Goal: Task Accomplishment & Management: Complete application form

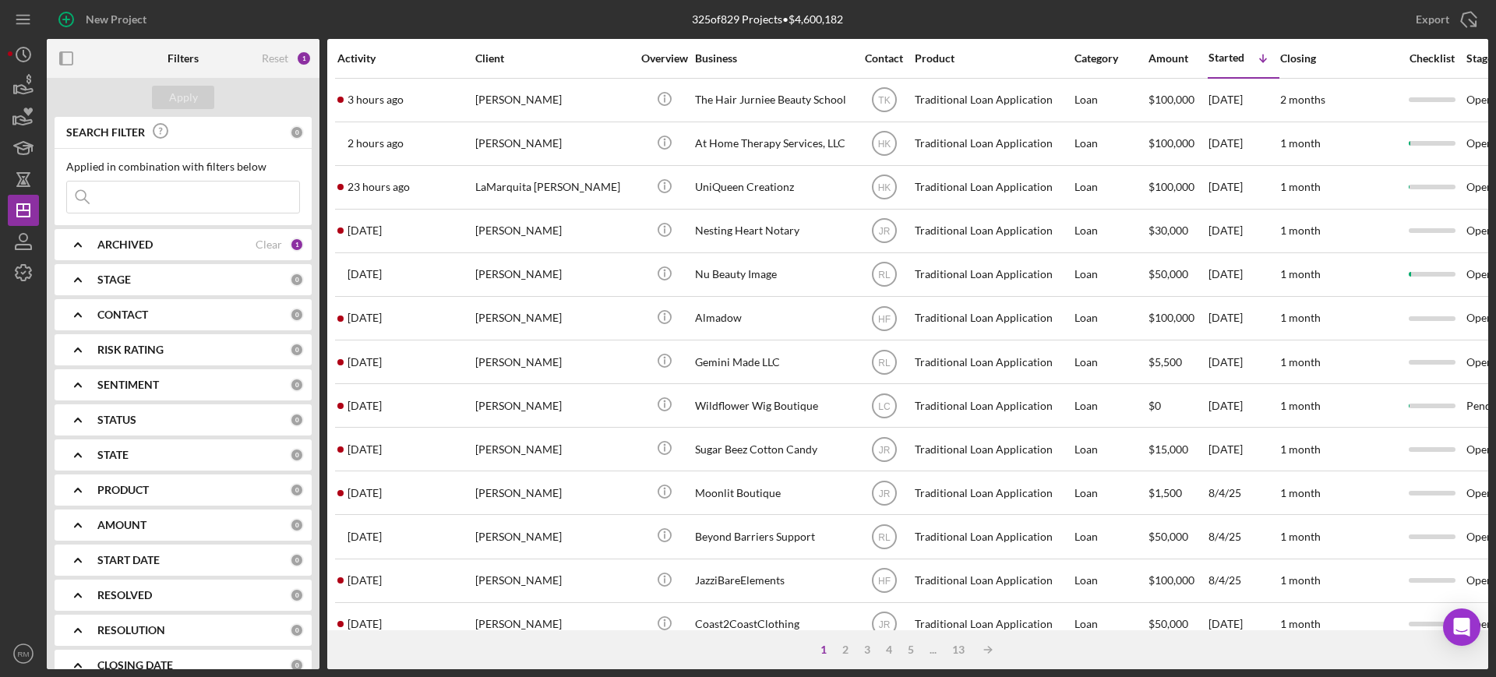
click at [192, 190] on input at bounding box center [183, 197] width 232 height 31
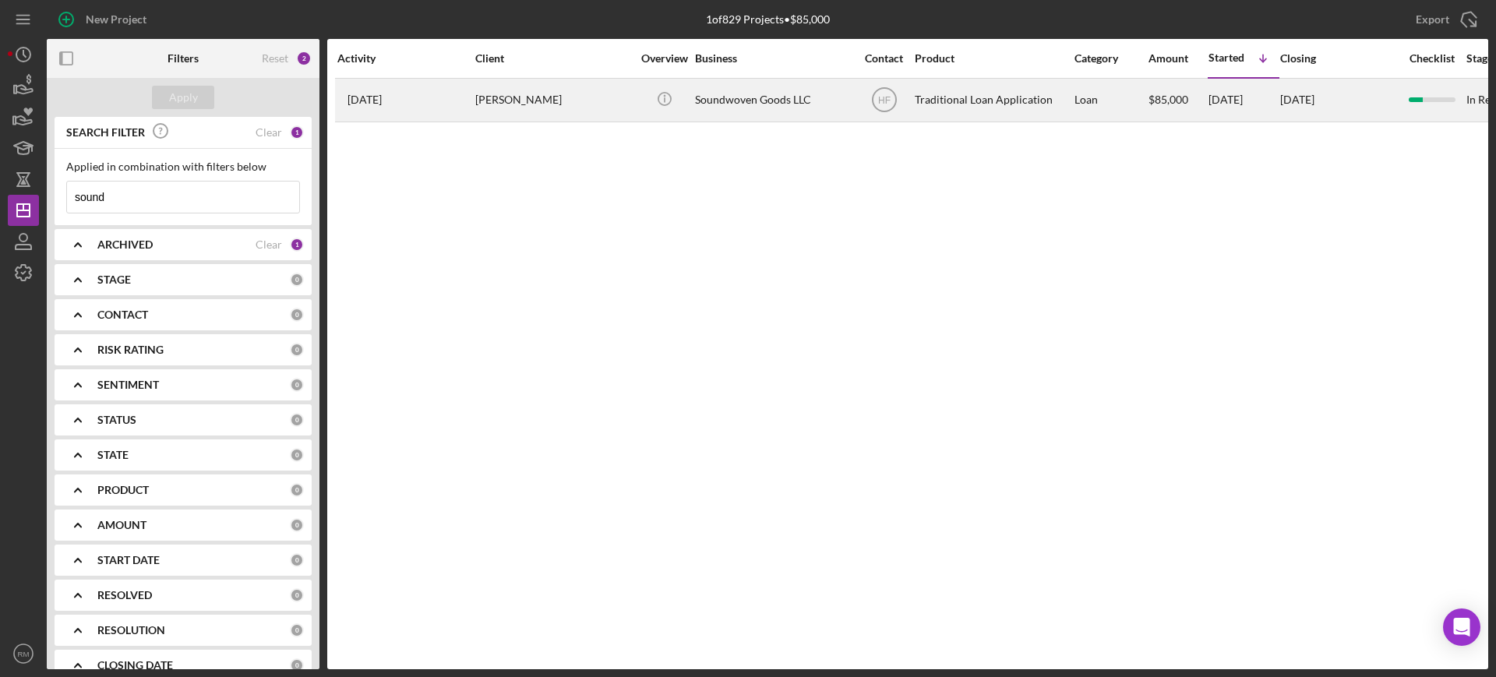
type input "sound"
click at [543, 105] on div "[PERSON_NAME]" at bounding box center [553, 99] width 156 height 41
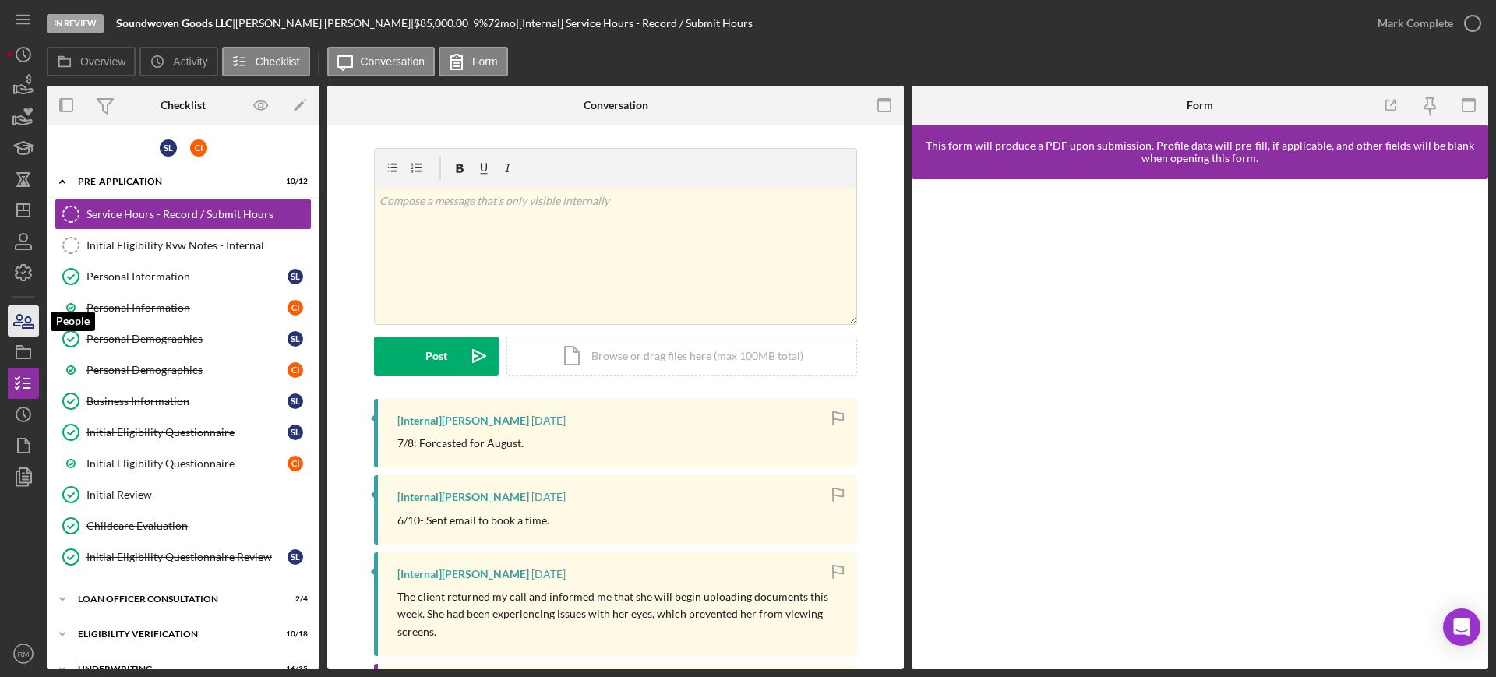
click at [9, 331] on icon "button" at bounding box center [23, 320] width 39 height 39
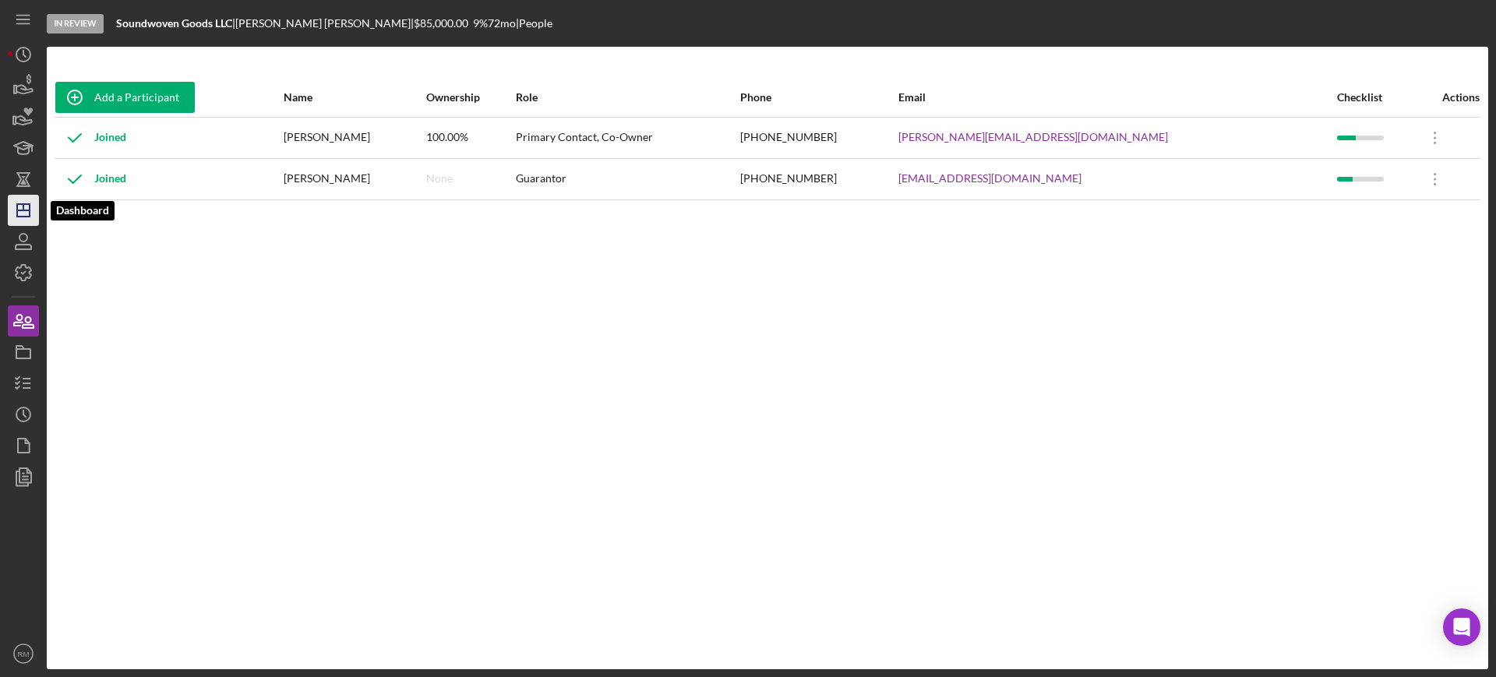
click at [28, 199] on icon "Icon/Dashboard" at bounding box center [23, 210] width 39 height 39
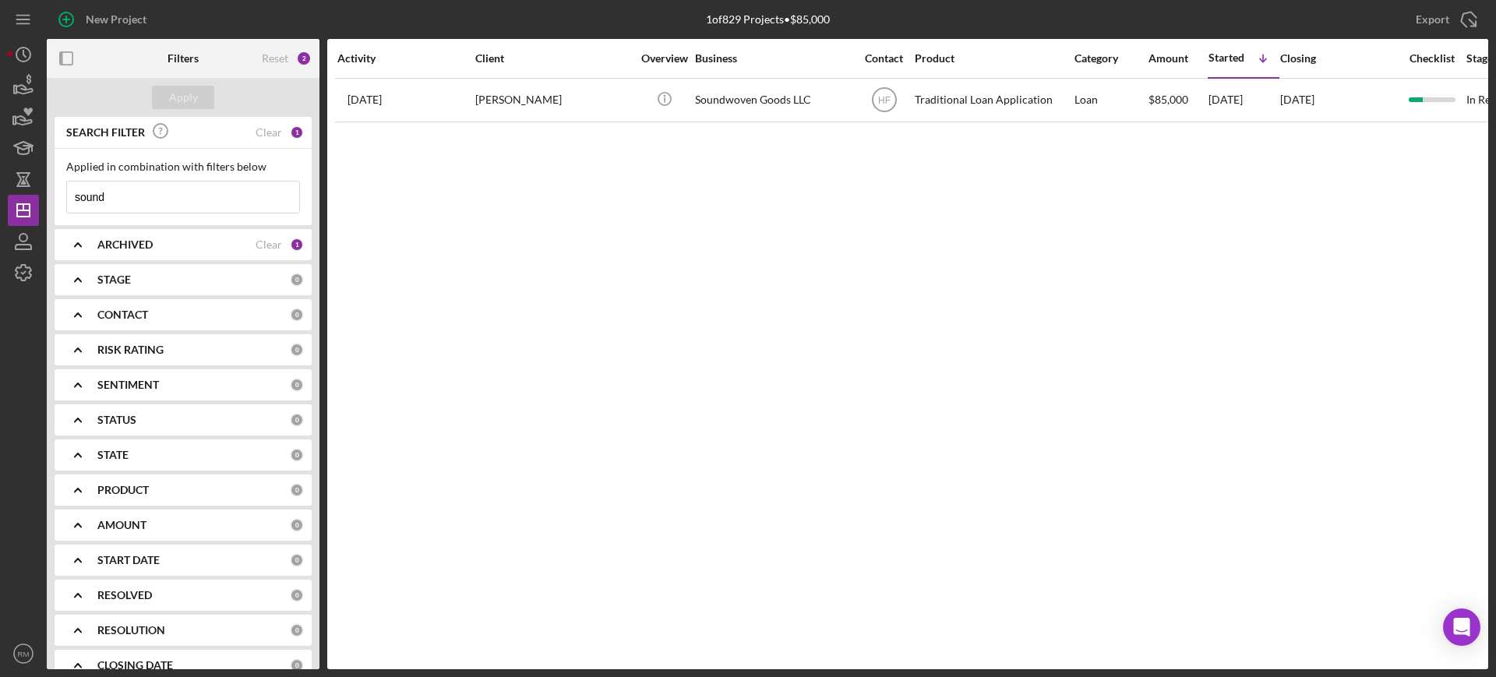
click at [134, 197] on input "sound" at bounding box center [183, 197] width 232 height 31
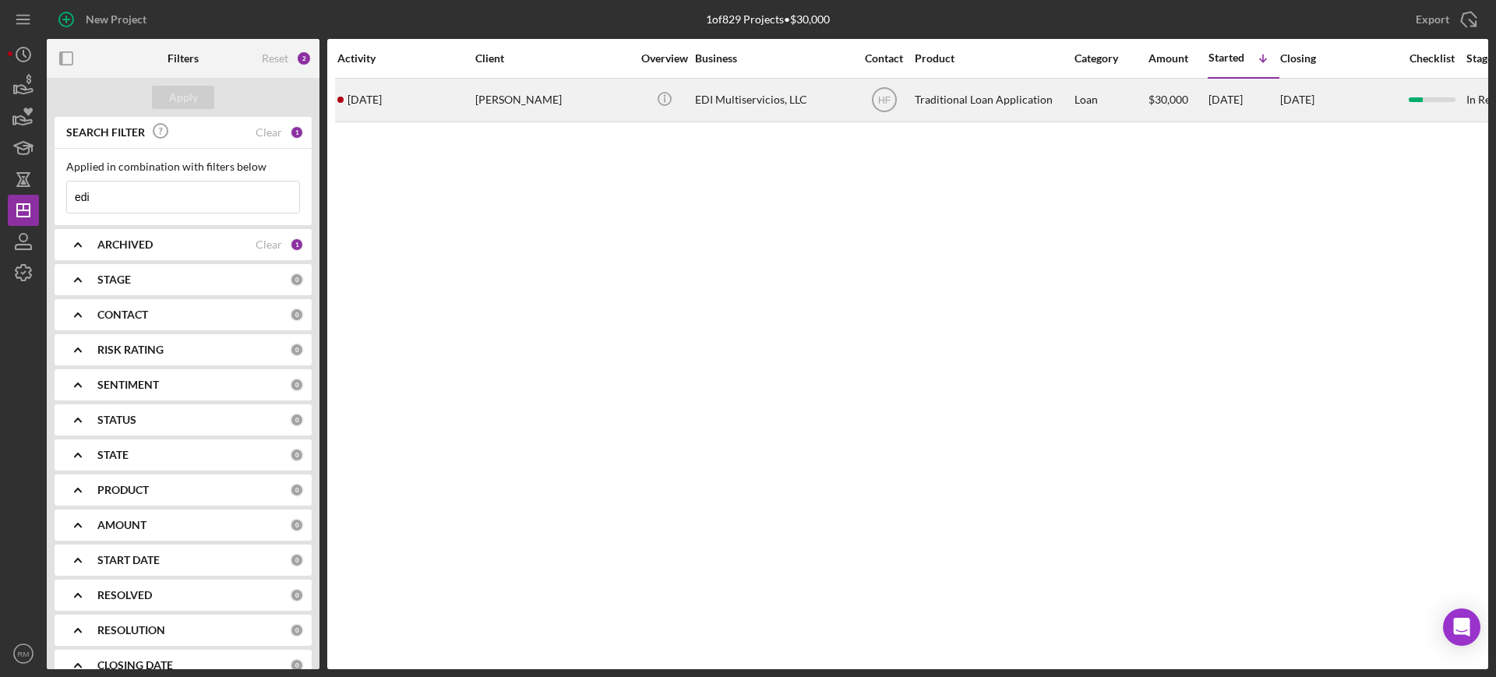
type input "edi"
click at [502, 97] on div "Erika Posthumus" at bounding box center [553, 99] width 156 height 41
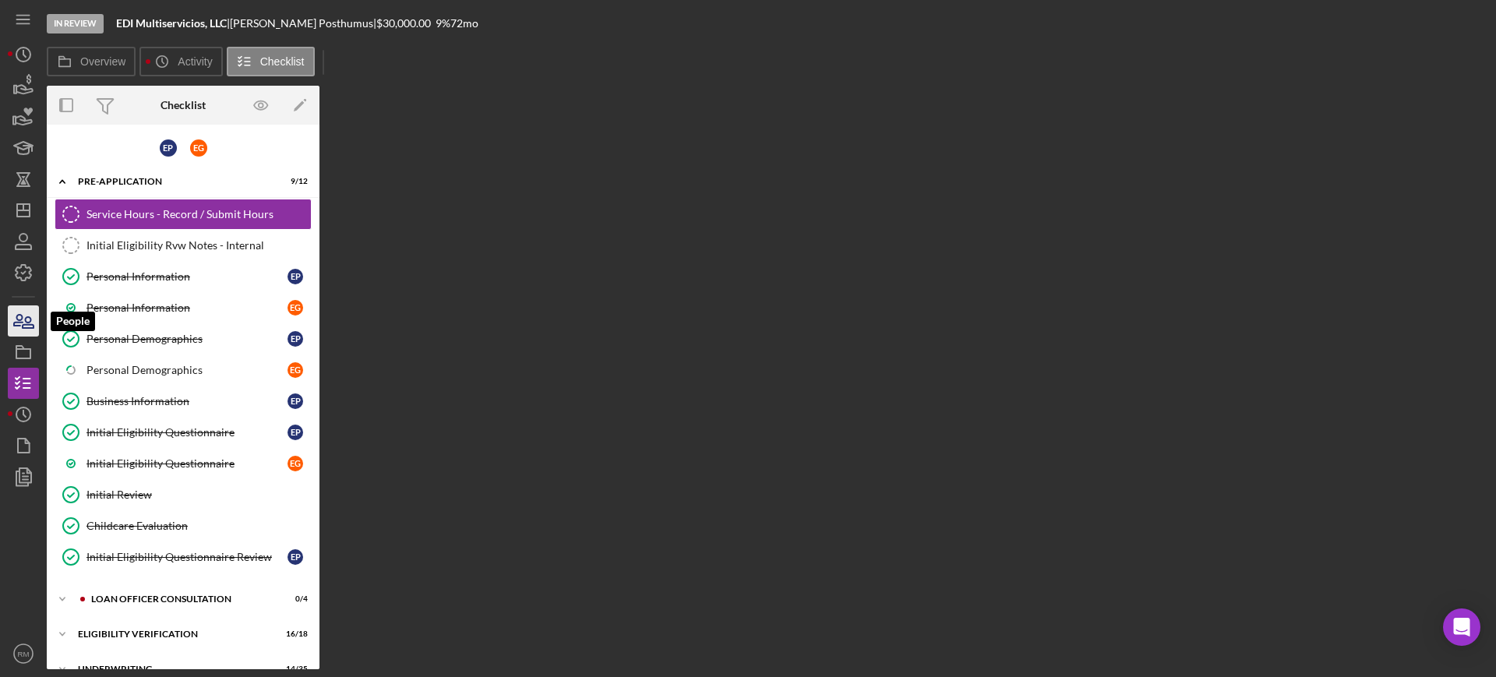
click at [23, 332] on icon "button" at bounding box center [23, 320] width 39 height 39
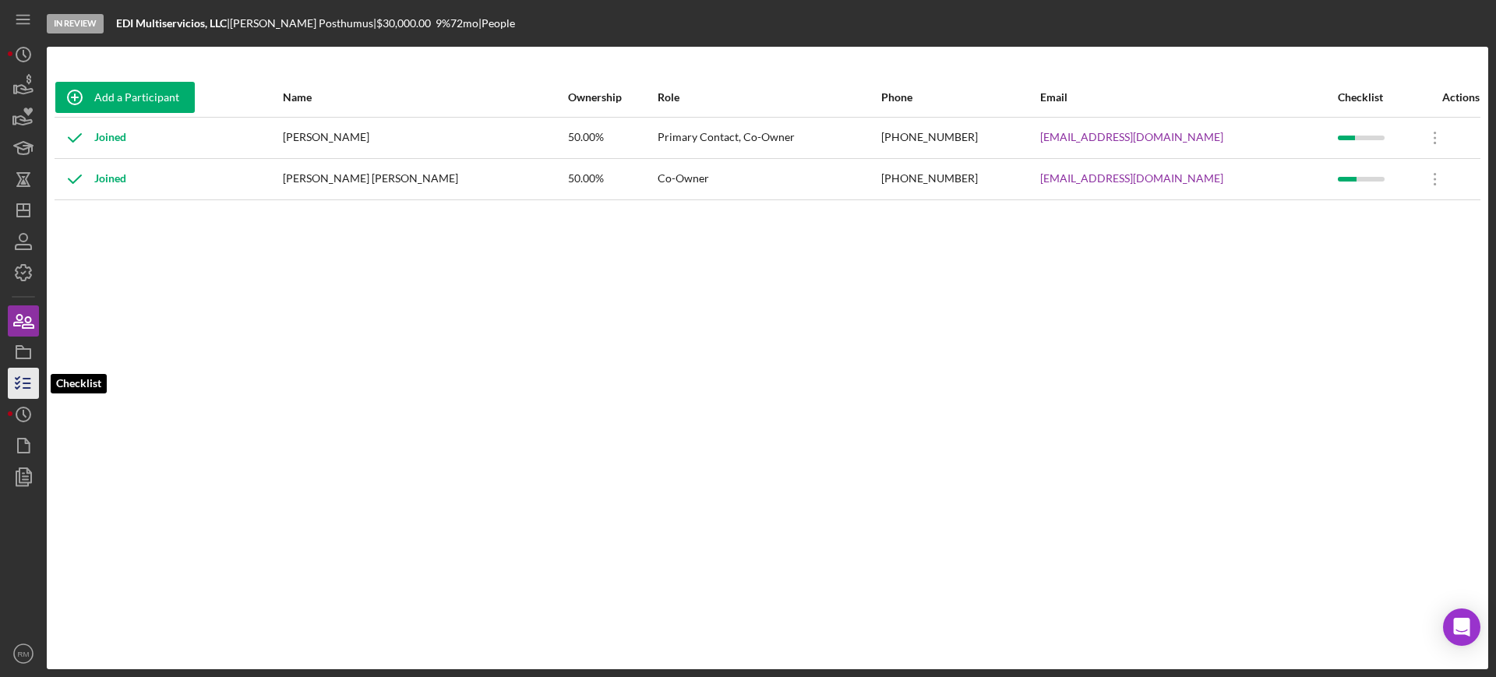
click at [19, 379] on icon "button" at bounding box center [23, 383] width 39 height 39
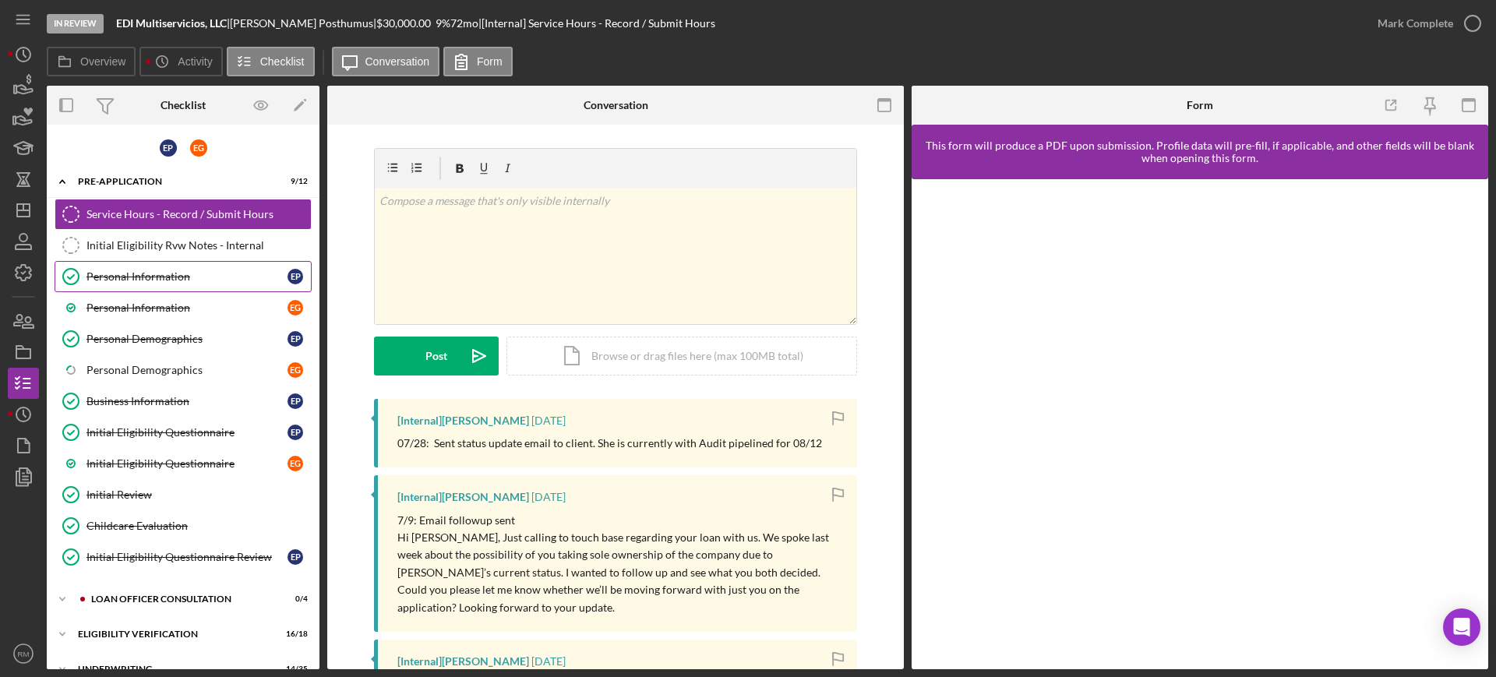
click at [179, 278] on div "Personal Information" at bounding box center [186, 276] width 201 height 12
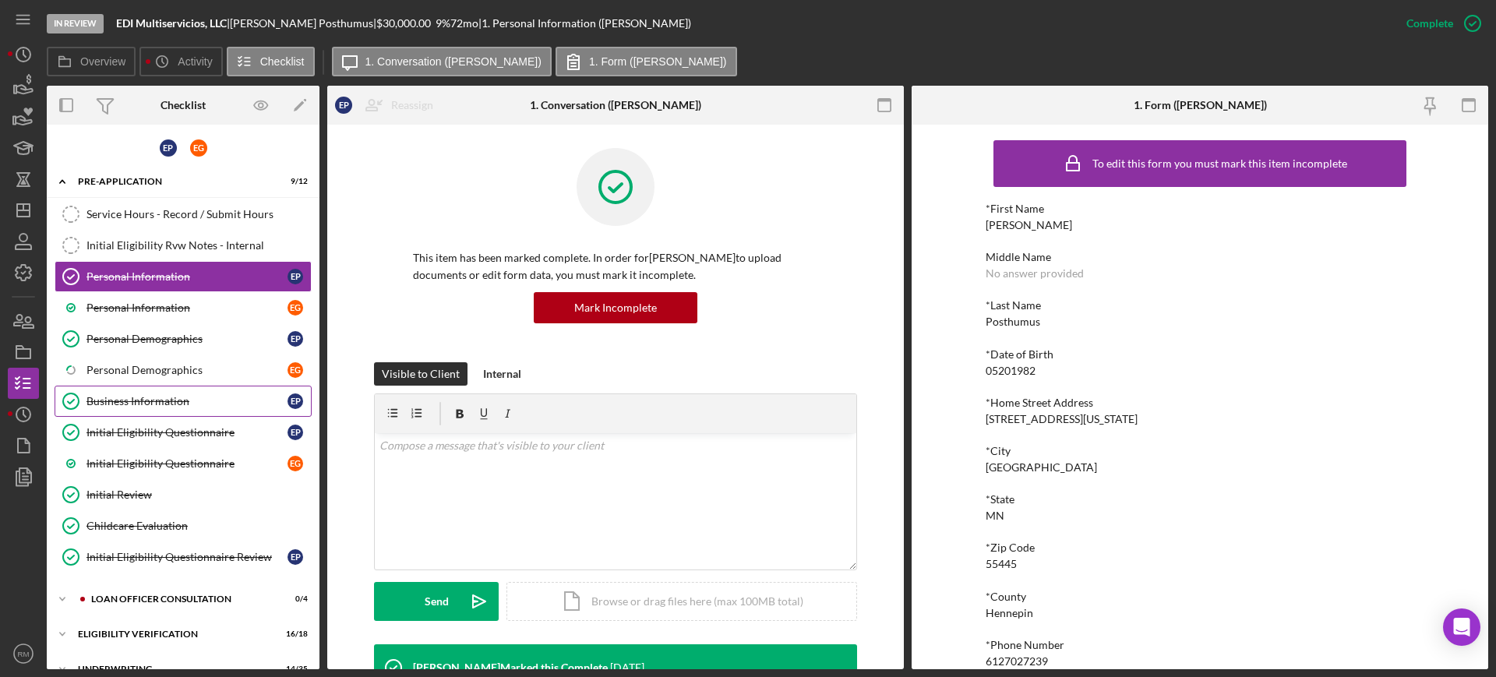
click at [139, 405] on div "Business Information" at bounding box center [186, 401] width 201 height 12
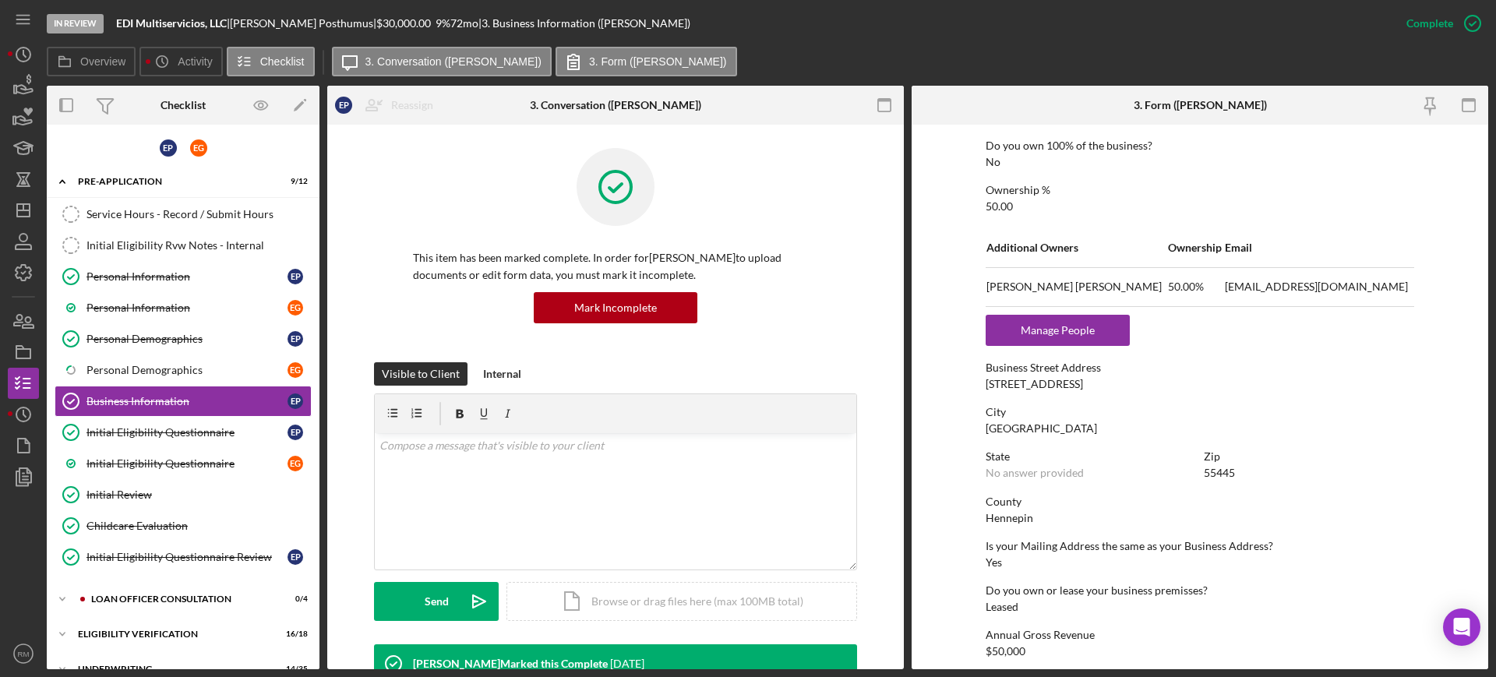
scroll to position [746, 0]
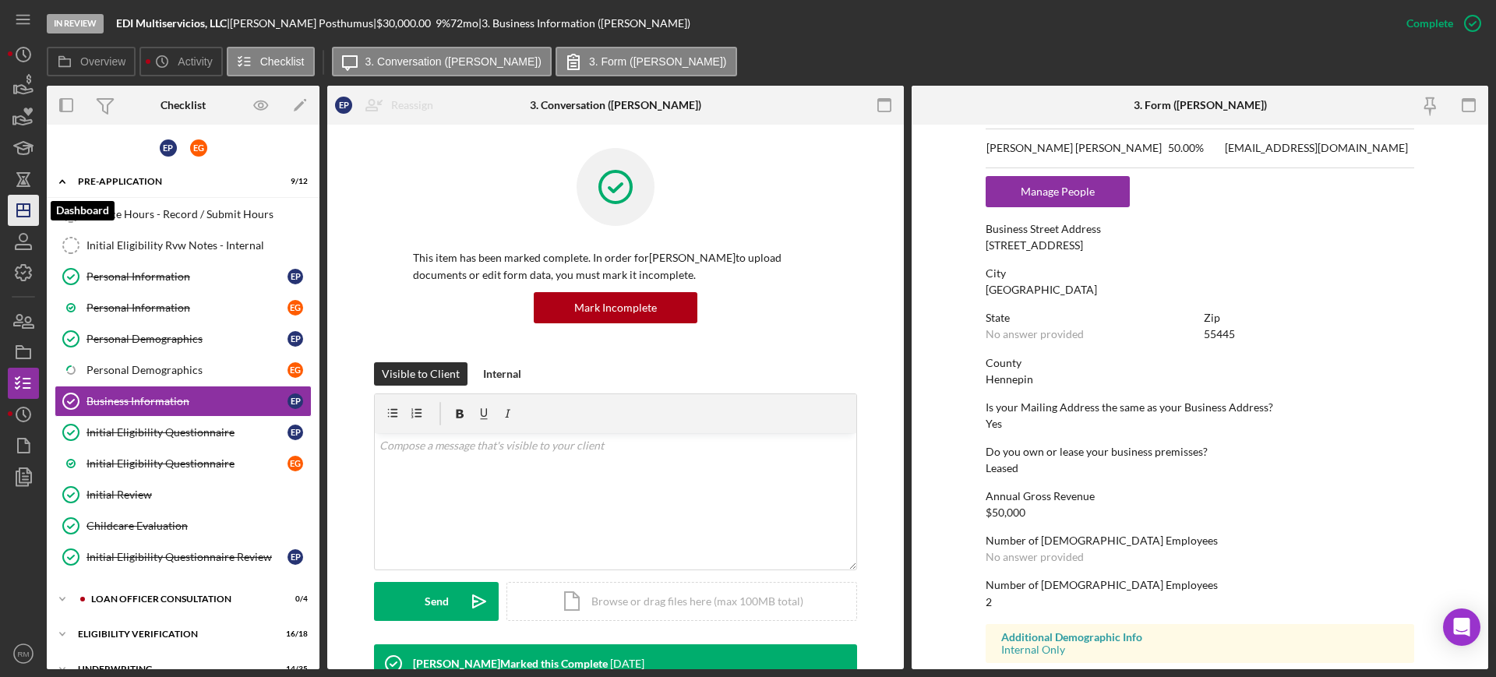
click at [19, 196] on icon "Icon/Dashboard" at bounding box center [23, 210] width 39 height 39
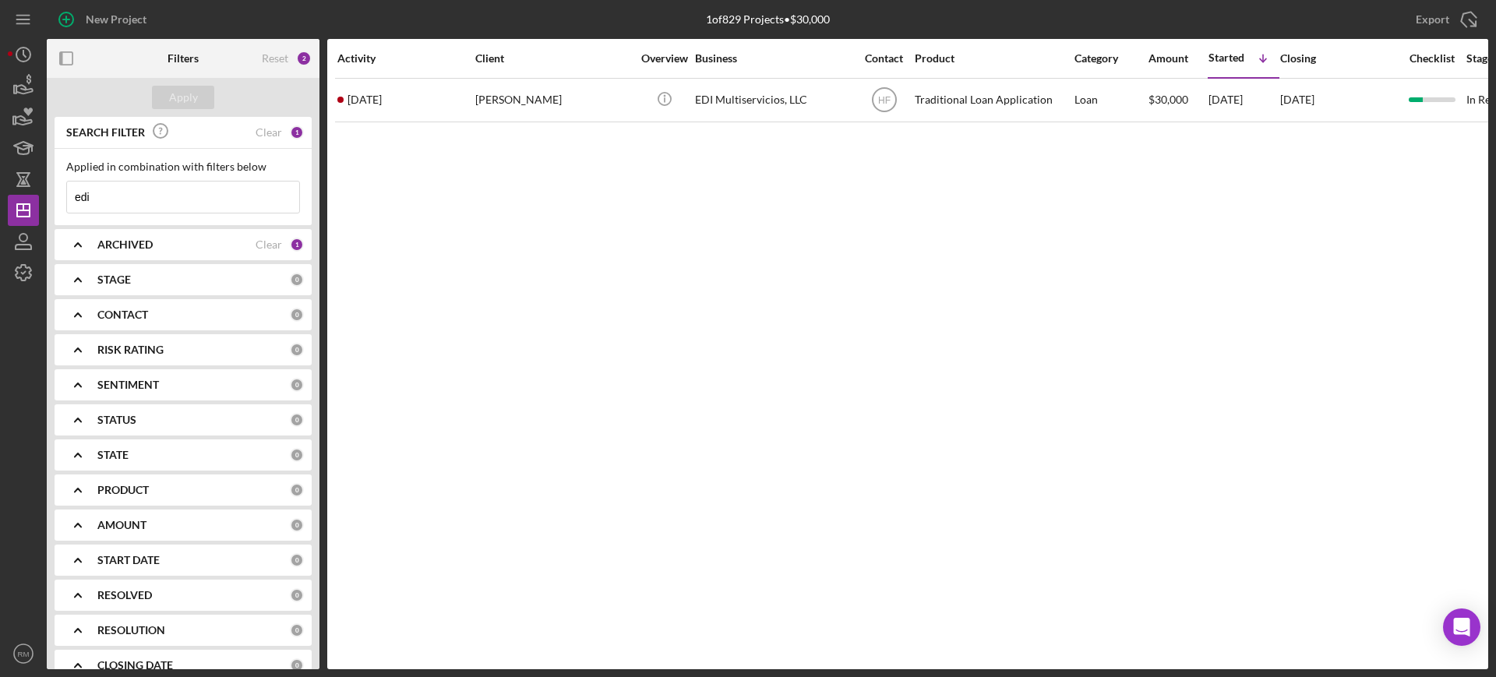
click at [172, 210] on input "edi" at bounding box center [183, 197] width 232 height 31
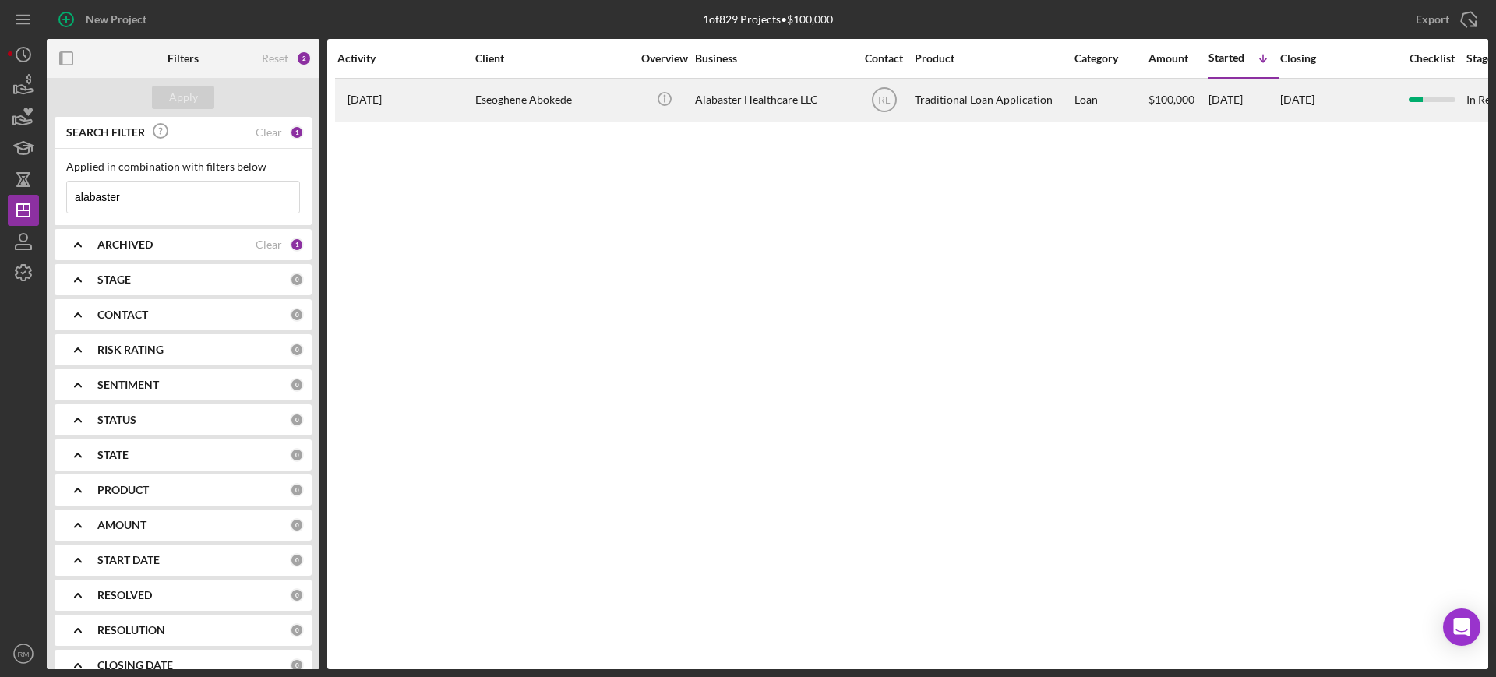
type input "alabaster"
click at [512, 83] on div "Eseoghene Abokede" at bounding box center [553, 99] width 156 height 41
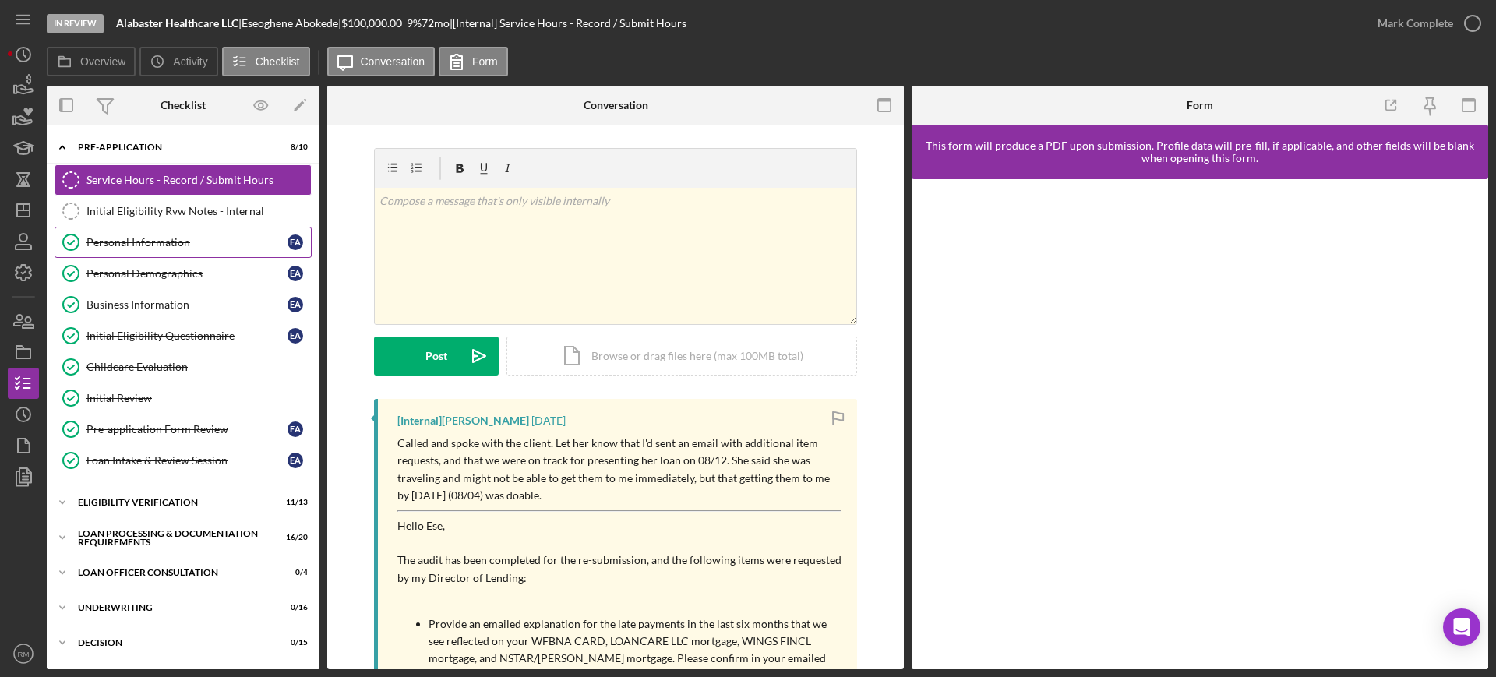
click at [145, 231] on link "Personal Information Personal Information E A" at bounding box center [183, 242] width 257 height 31
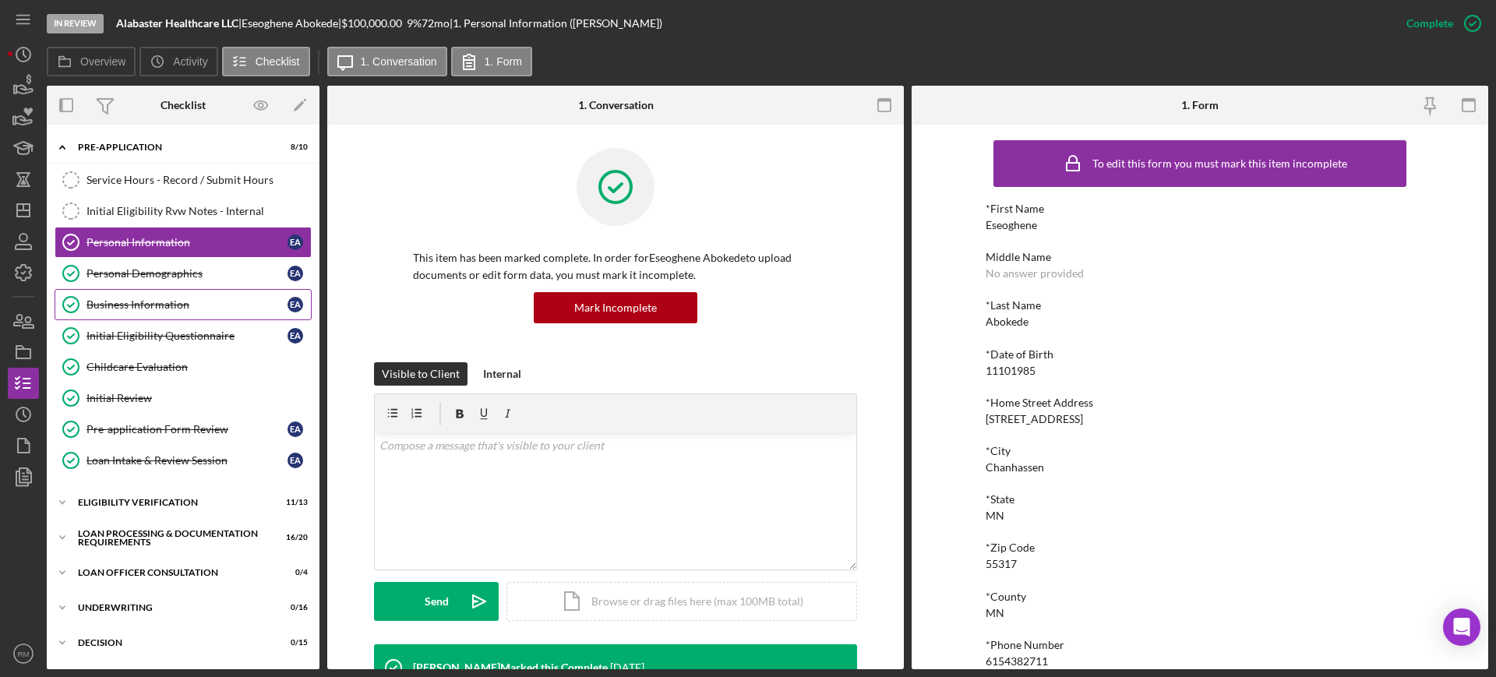
click at [182, 298] on div "Business Information" at bounding box center [186, 304] width 201 height 12
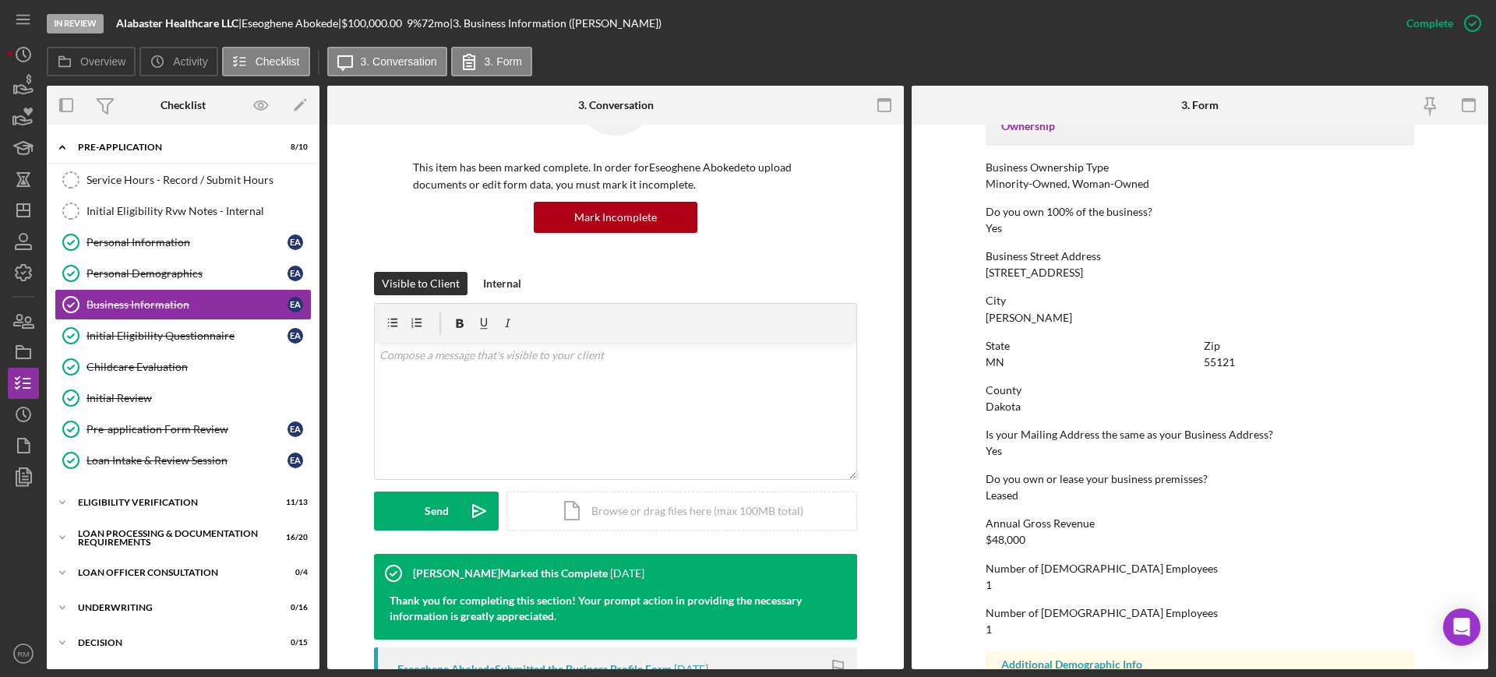
scroll to position [90, 0]
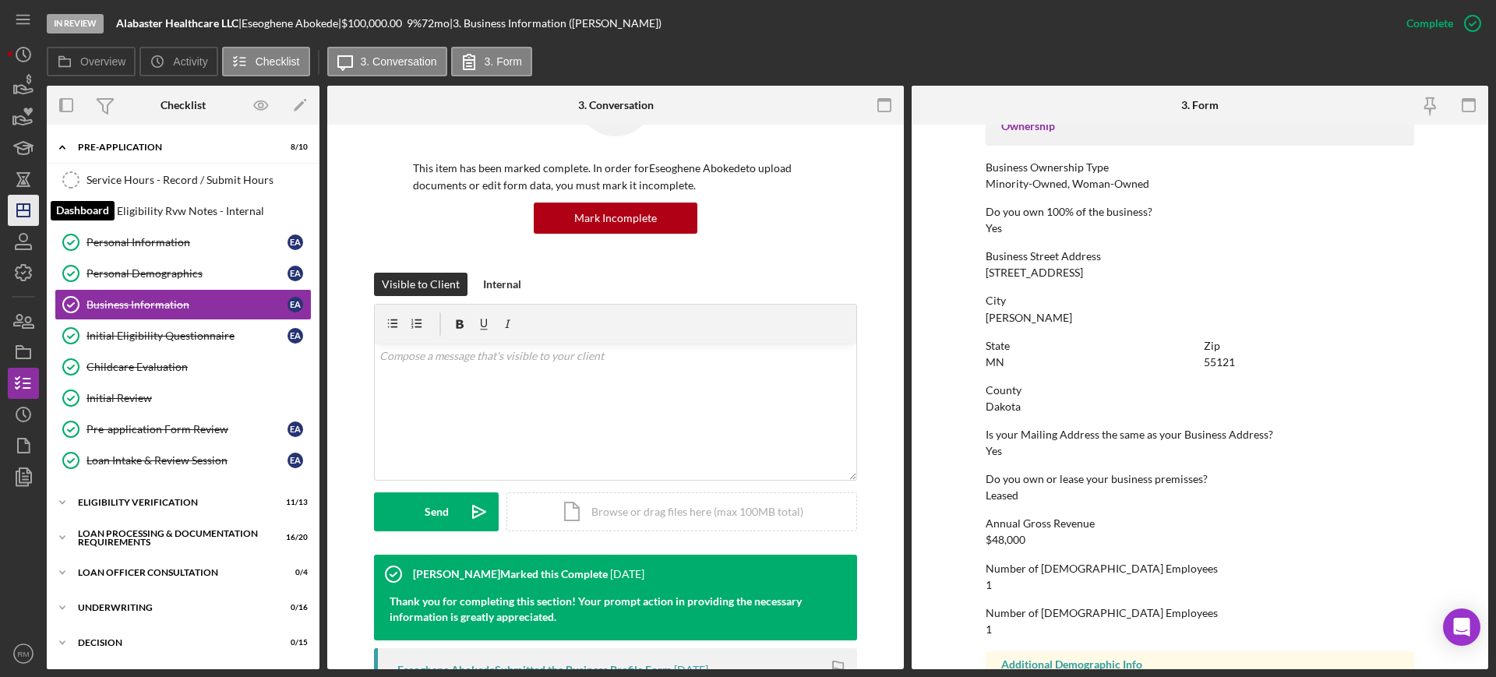
click at [20, 218] on icon "Icon/Dashboard" at bounding box center [23, 210] width 39 height 39
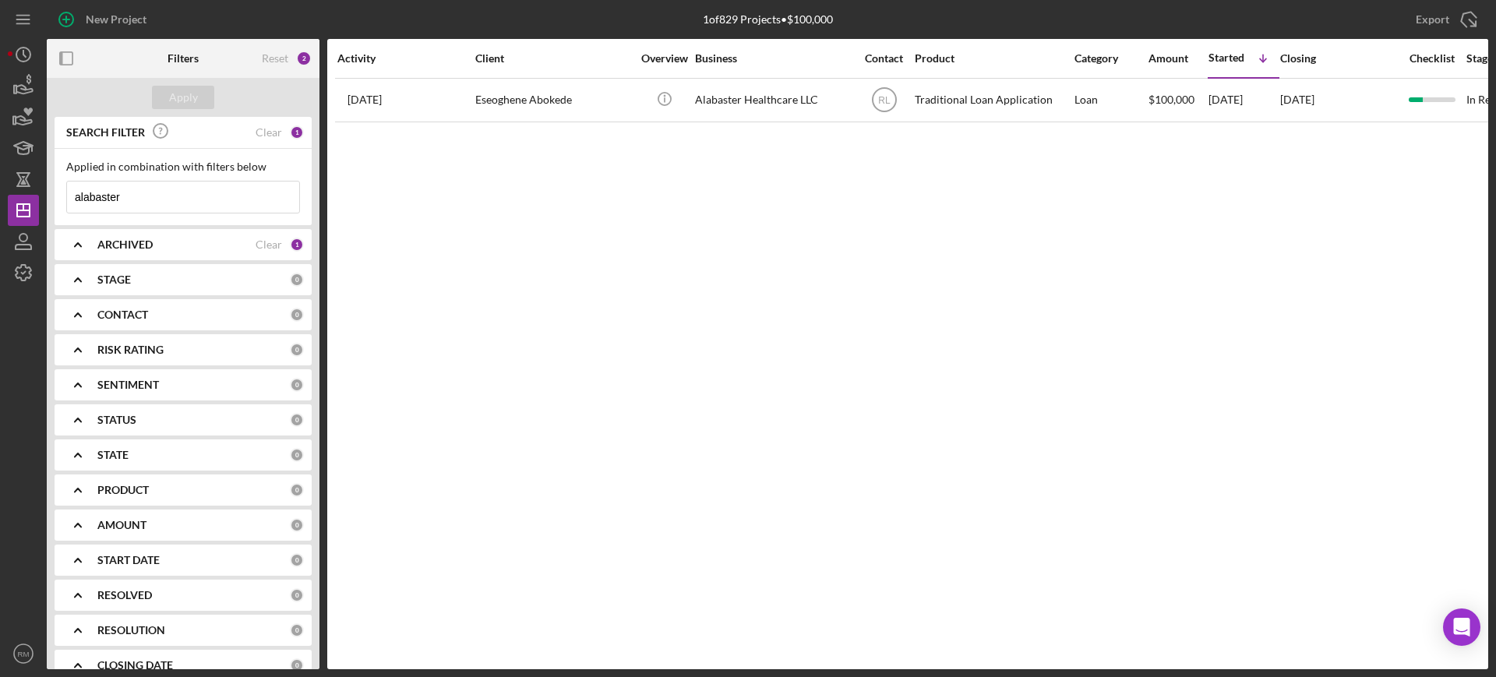
click at [182, 200] on input "alabaster" at bounding box center [183, 197] width 232 height 31
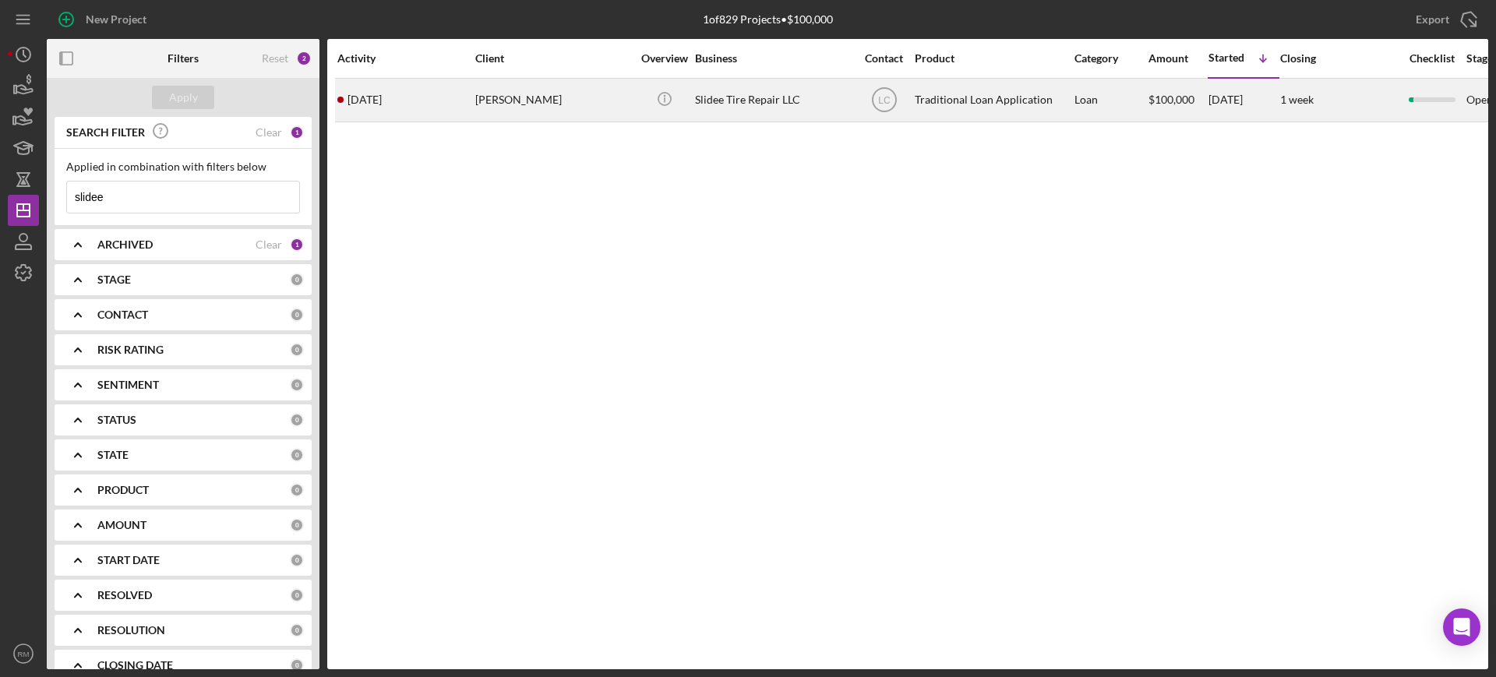
type input "slidee"
click at [575, 109] on div "[PERSON_NAME]" at bounding box center [553, 99] width 156 height 41
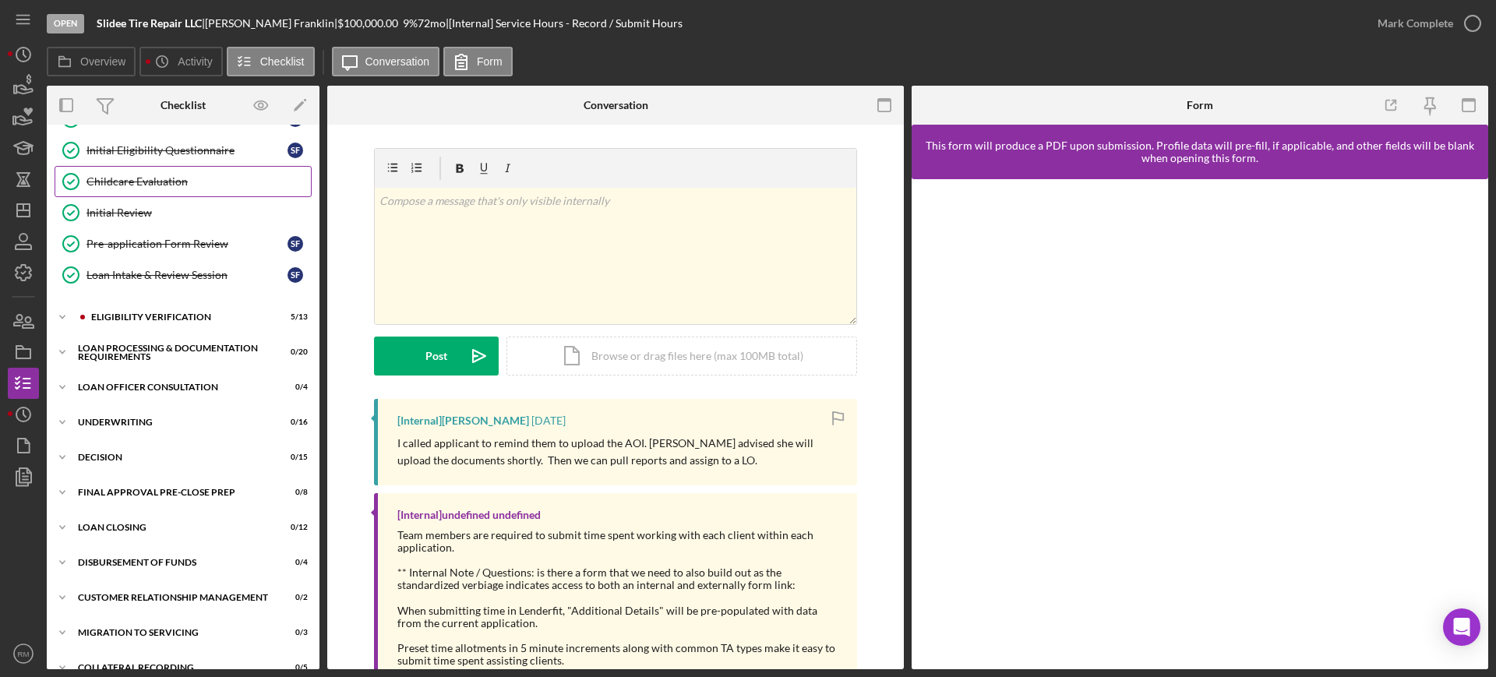
scroll to position [186, 0]
click at [194, 347] on div "Loan Processing & Documentation Requirements" at bounding box center [189, 352] width 222 height 18
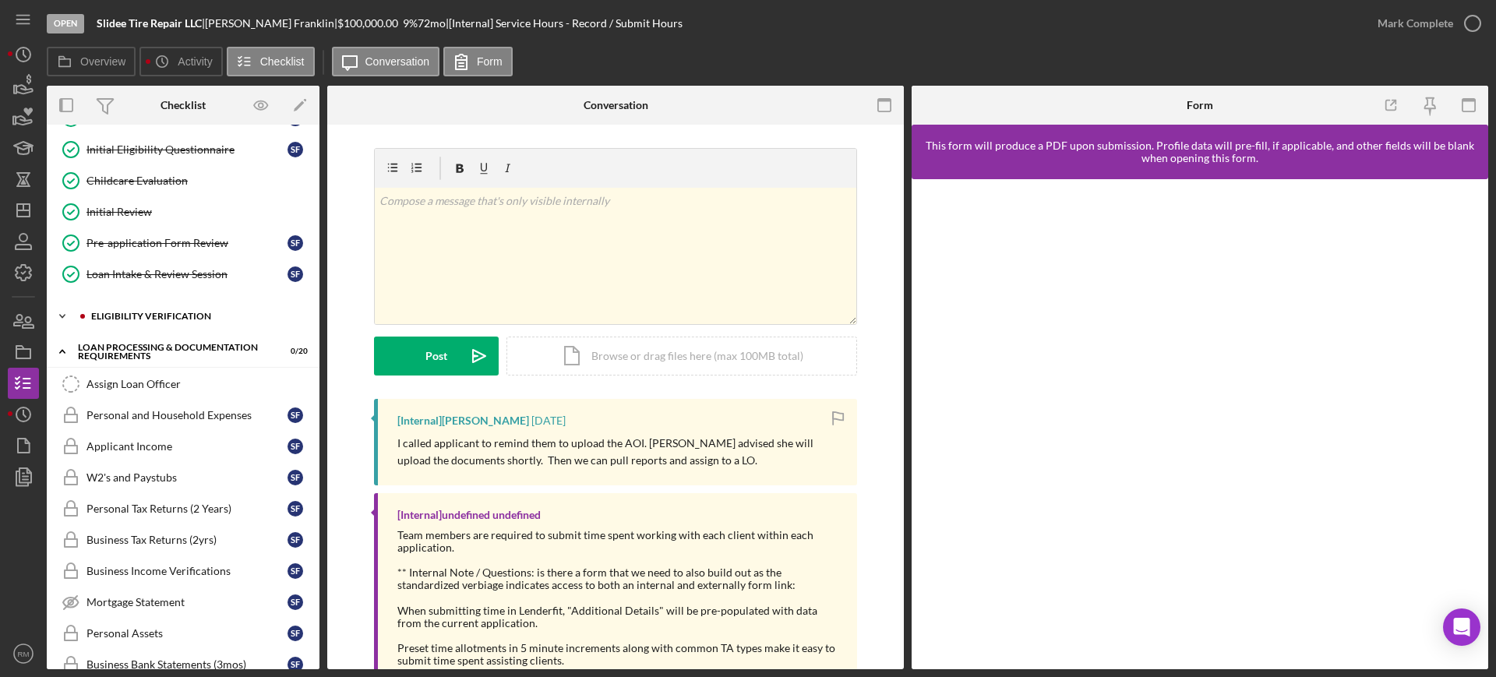
click at [157, 310] on div "Icon/Expander Eligibility Verification 5 / 13" at bounding box center [183, 316] width 273 height 31
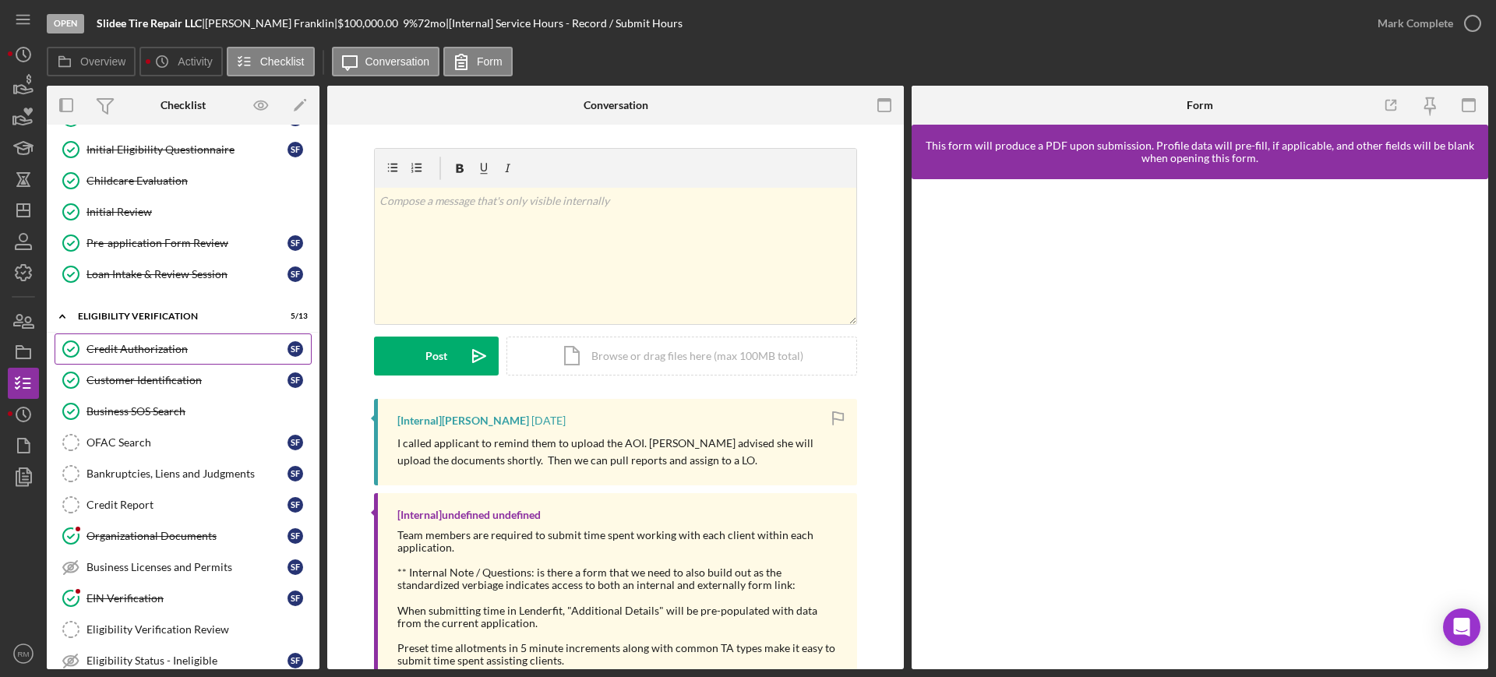
click at [173, 351] on div "Credit Authorization" at bounding box center [186, 349] width 201 height 12
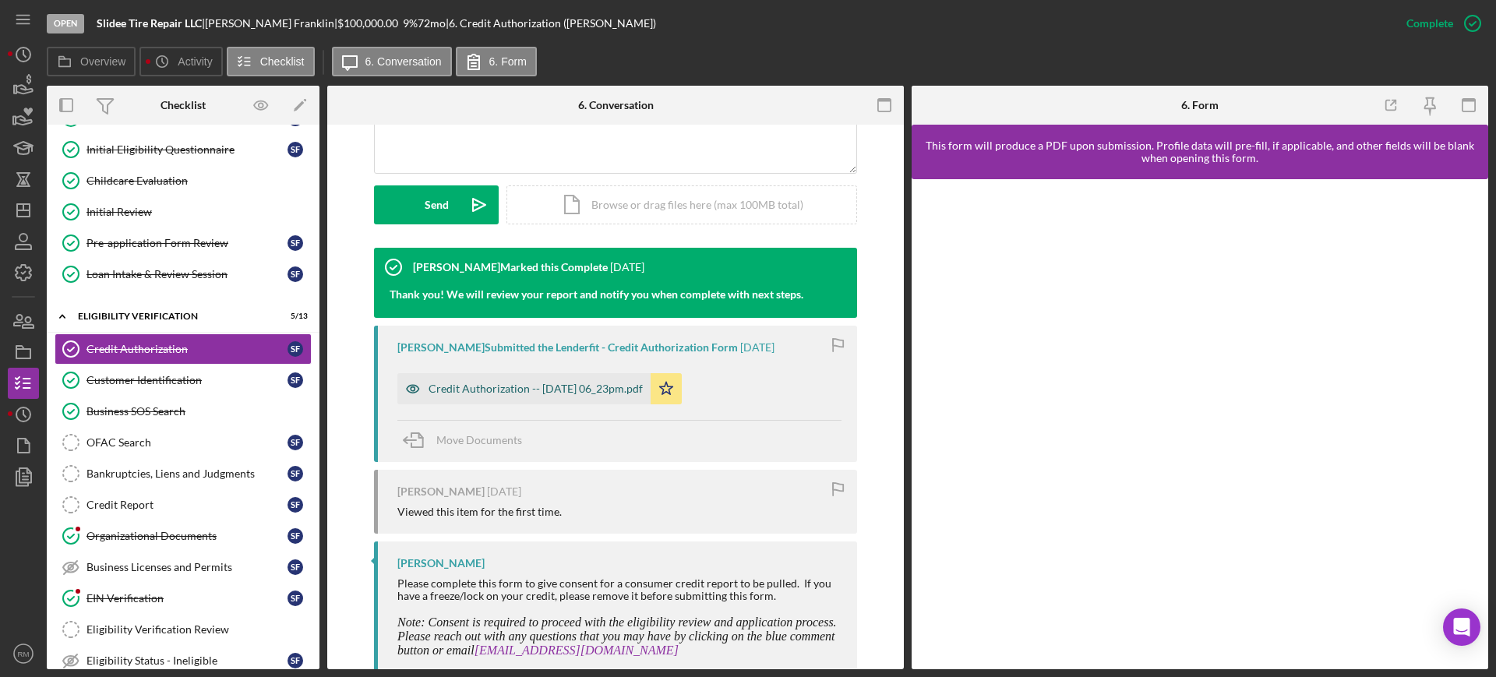
click at [555, 388] on div "Credit Authorization -- [DATE] 06_23pm.pdf" at bounding box center [535, 388] width 214 height 12
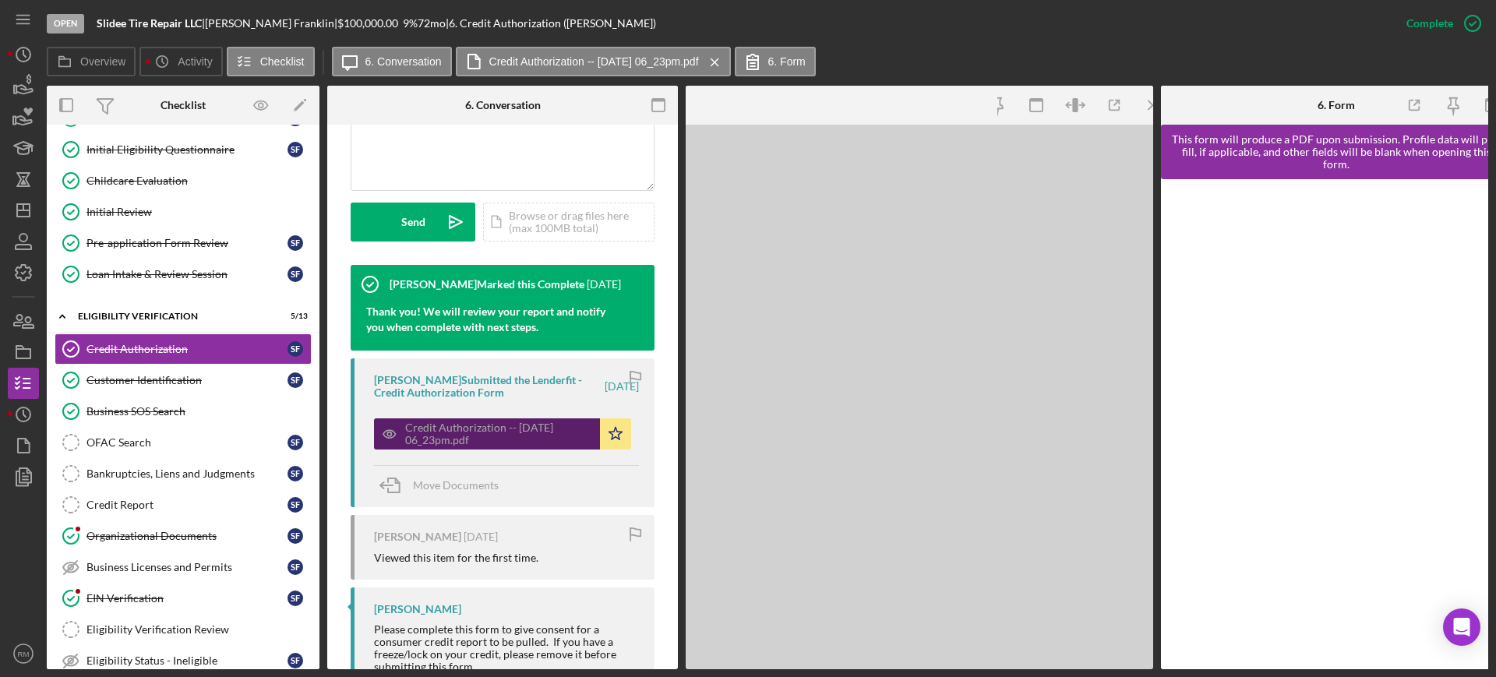
scroll to position [414, 0]
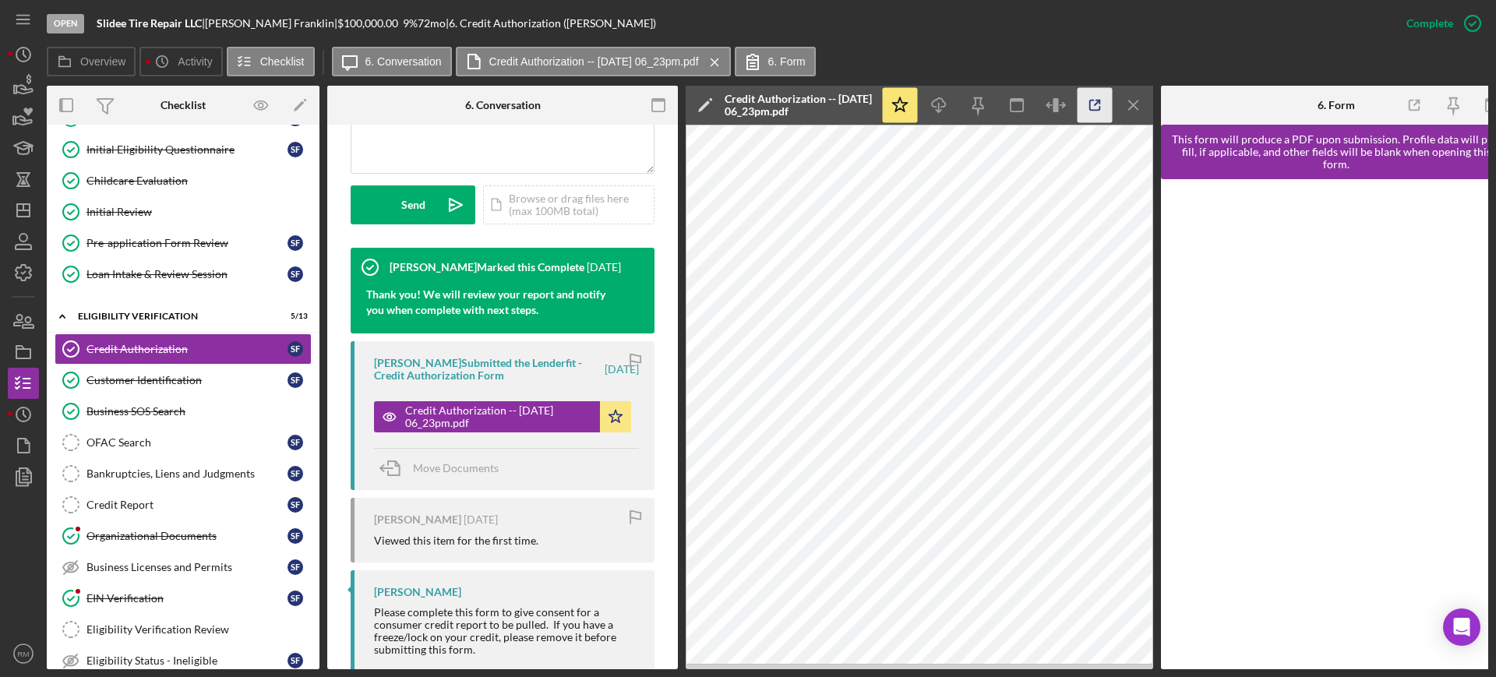
click at [1093, 101] on icon "button" at bounding box center [1094, 105] width 35 height 35
click at [141, 442] on div "OFAC Search" at bounding box center [186, 442] width 201 height 12
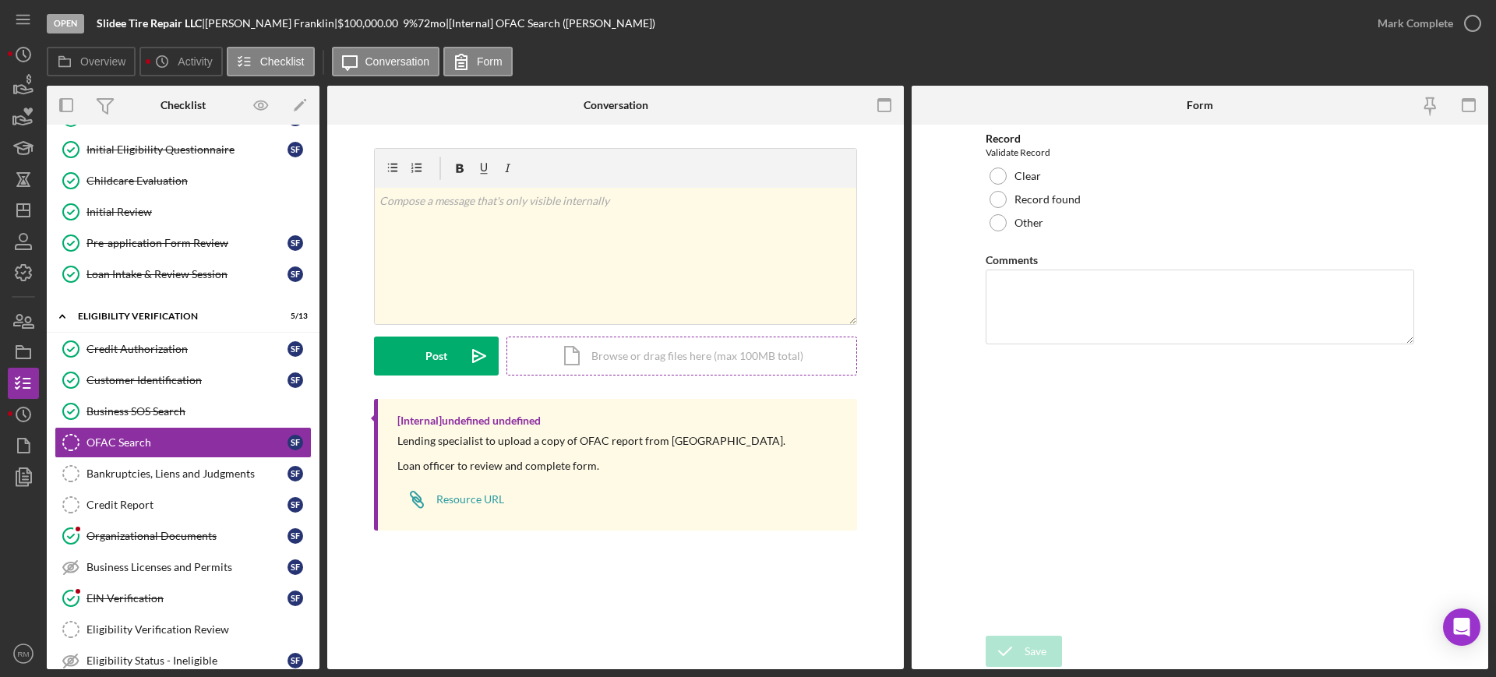
click at [626, 368] on div "Icon/Document Browse or drag files here (max 100MB total) Tap to choose files o…" at bounding box center [681, 356] width 351 height 39
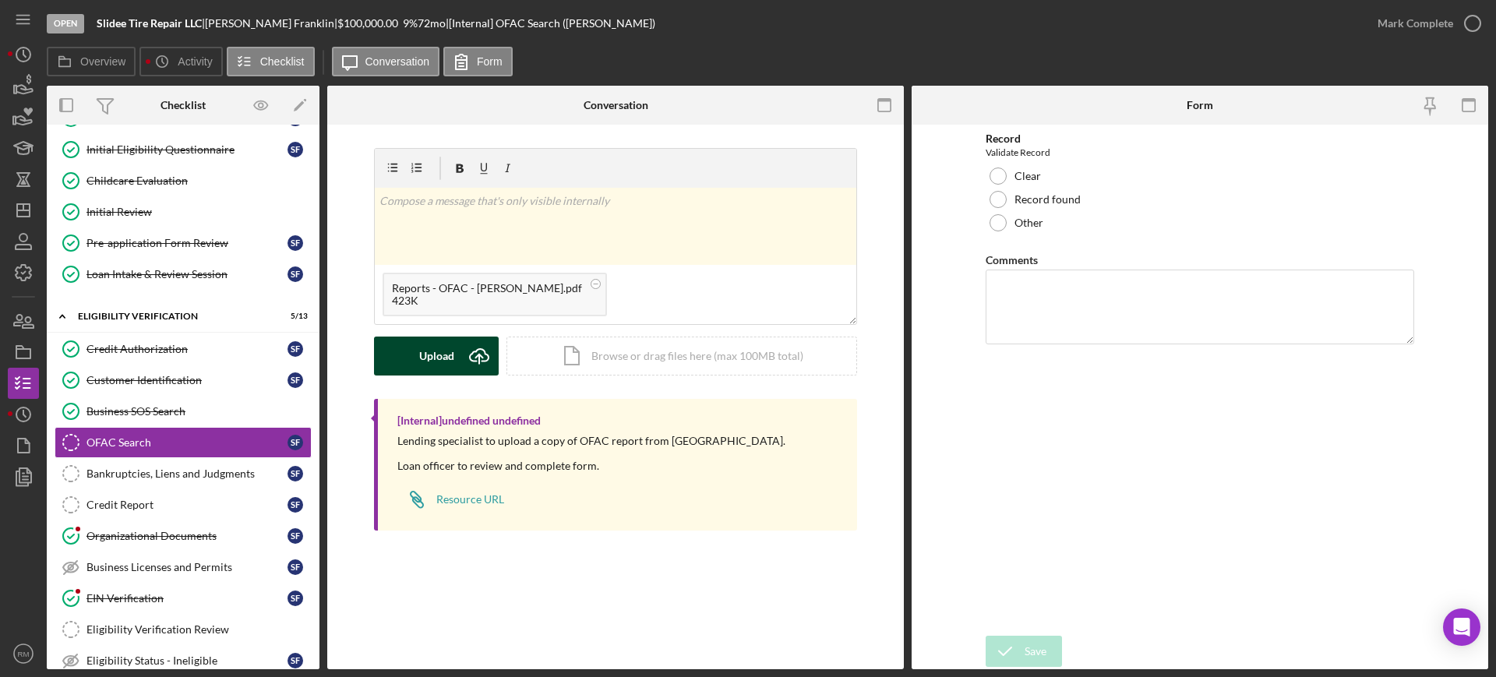
click at [445, 358] on div "Upload" at bounding box center [436, 356] width 35 height 39
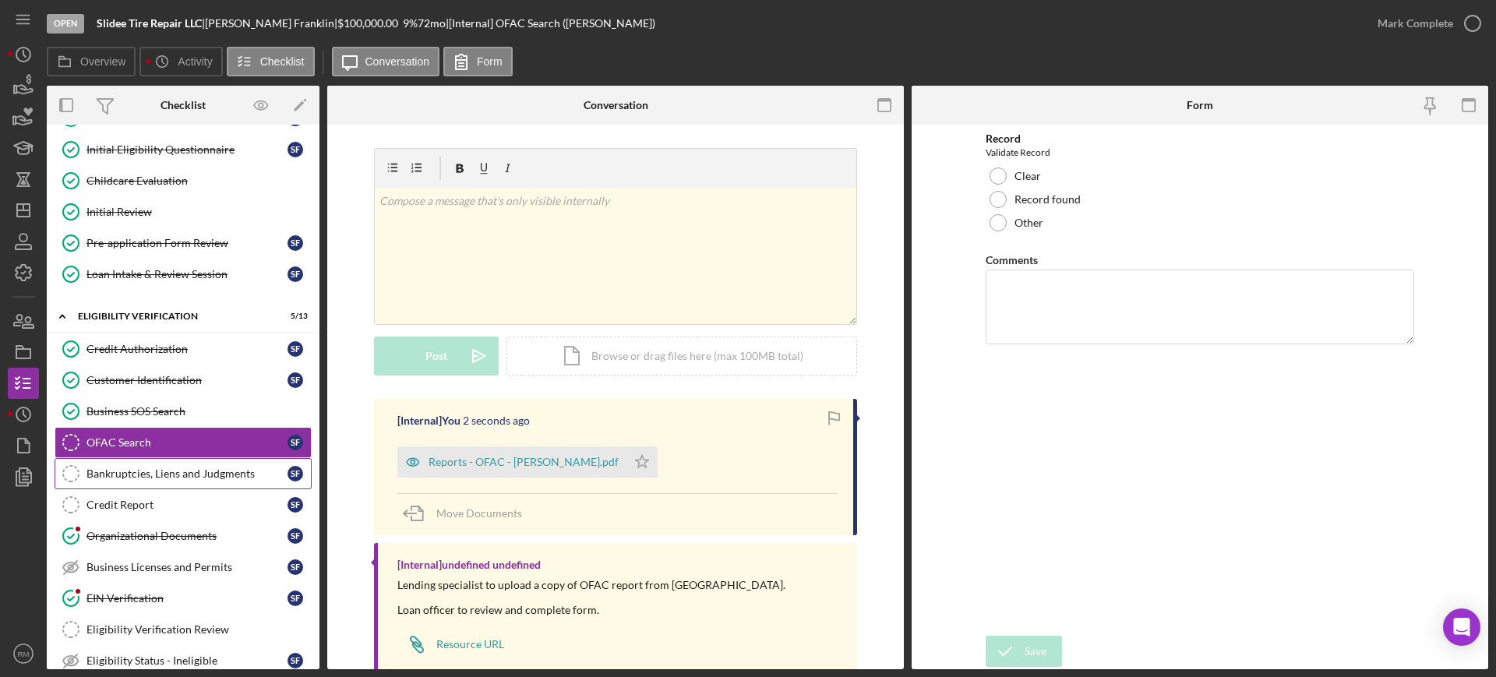
click at [156, 464] on link "Bankruptcies, Liens and Judgments Bankruptcies, Liens and Judgments S F" at bounding box center [183, 473] width 257 height 31
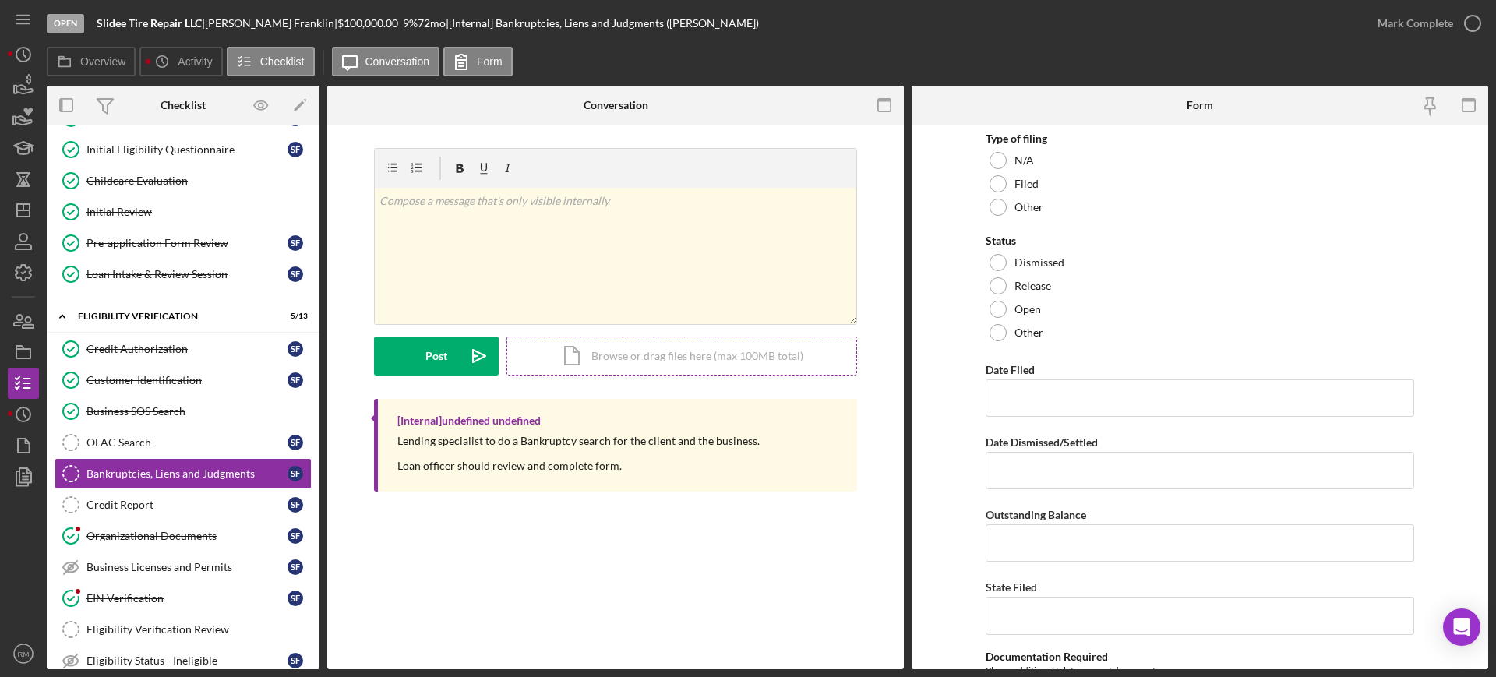
click at [672, 368] on div "Icon/Document Browse or drag files here (max 100MB total) Tap to choose files o…" at bounding box center [681, 356] width 351 height 39
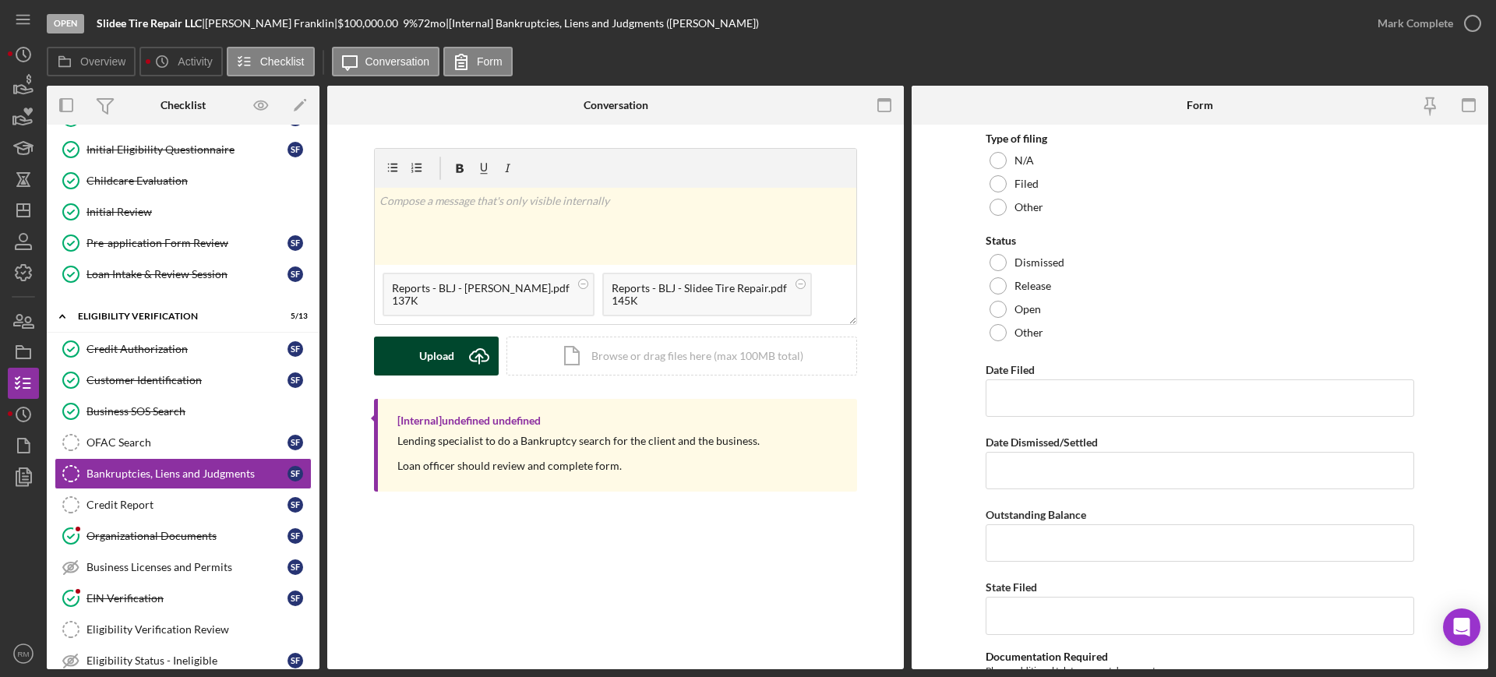
click at [417, 351] on button "Upload Icon/Upload" at bounding box center [436, 356] width 125 height 39
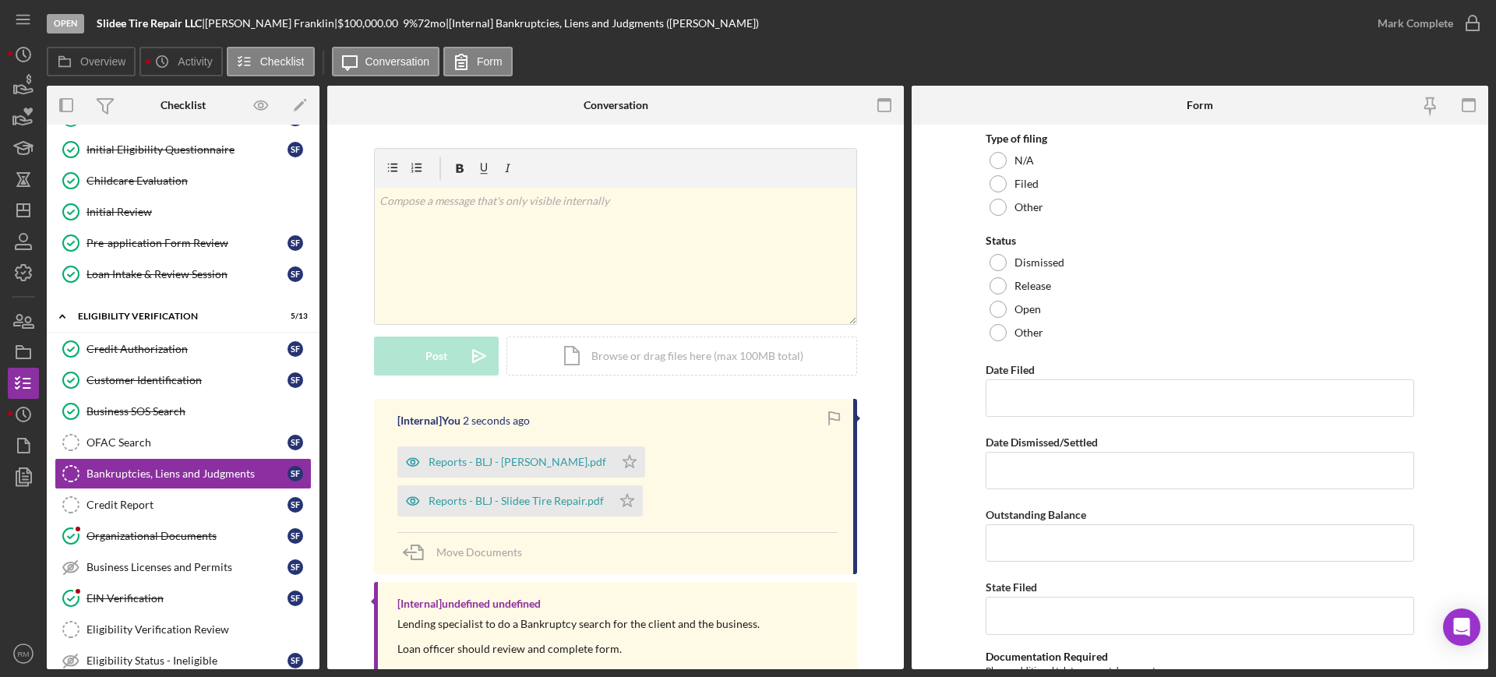
click at [181, 502] on div "Credit Report" at bounding box center [186, 505] width 201 height 12
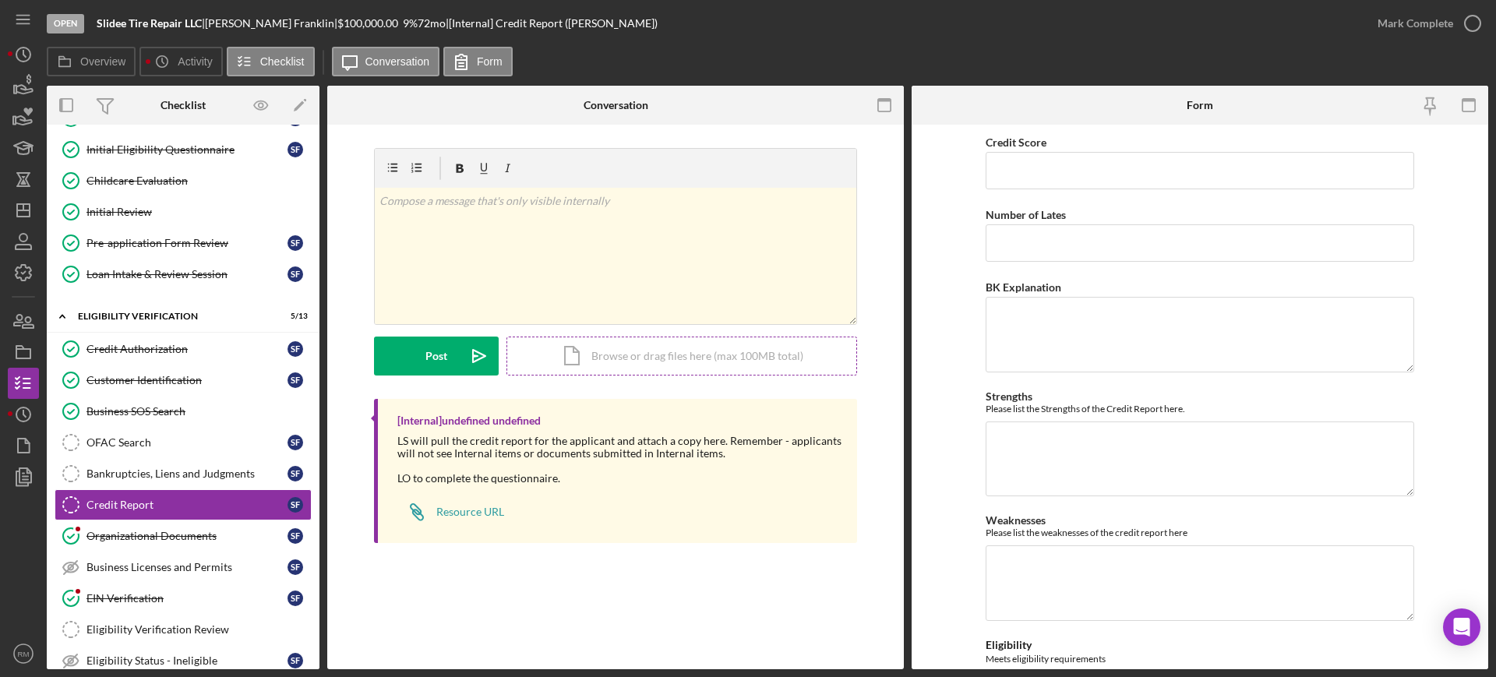
click at [624, 359] on div "Icon/Document Browse or drag files here (max 100MB total) Tap to choose files o…" at bounding box center [681, 356] width 351 height 39
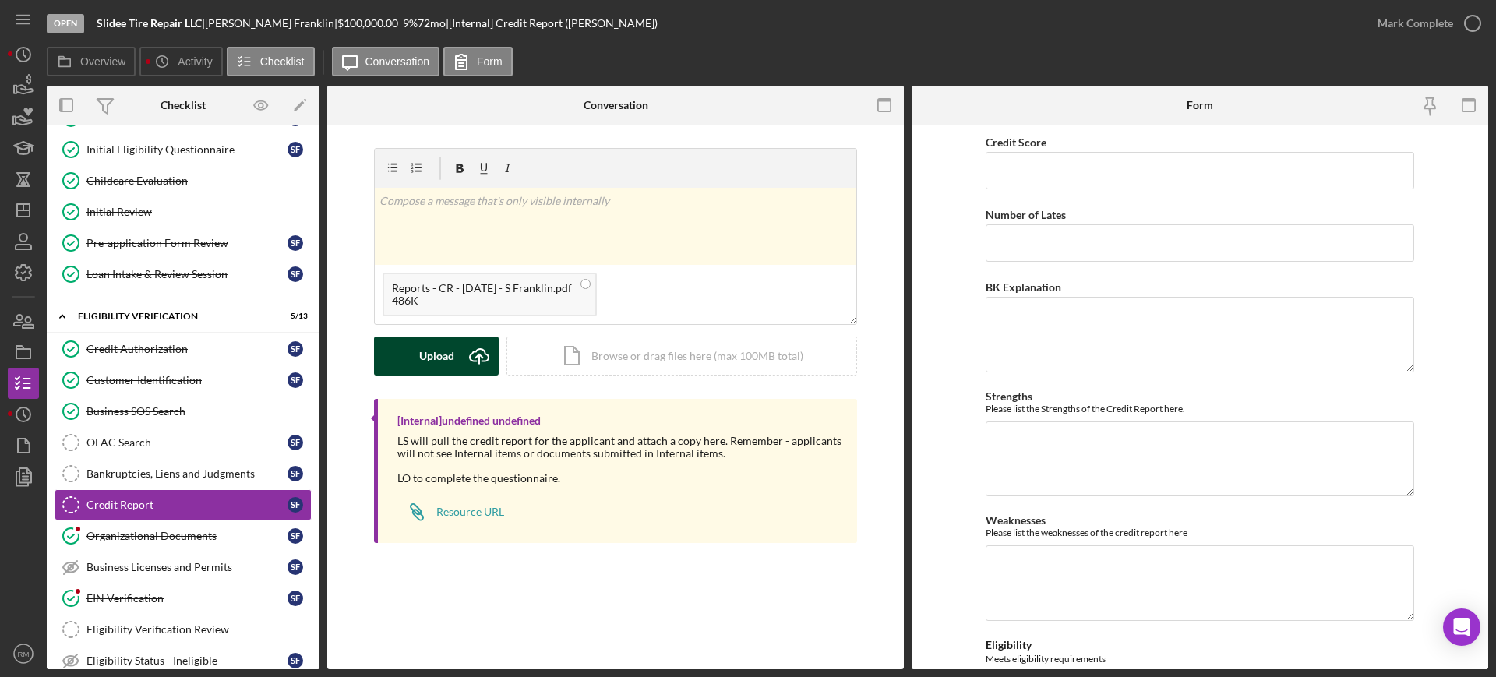
click at [416, 345] on button "Upload Icon/Upload" at bounding box center [436, 356] width 125 height 39
